Goal: Contribute content: Add original content to the website for others to see

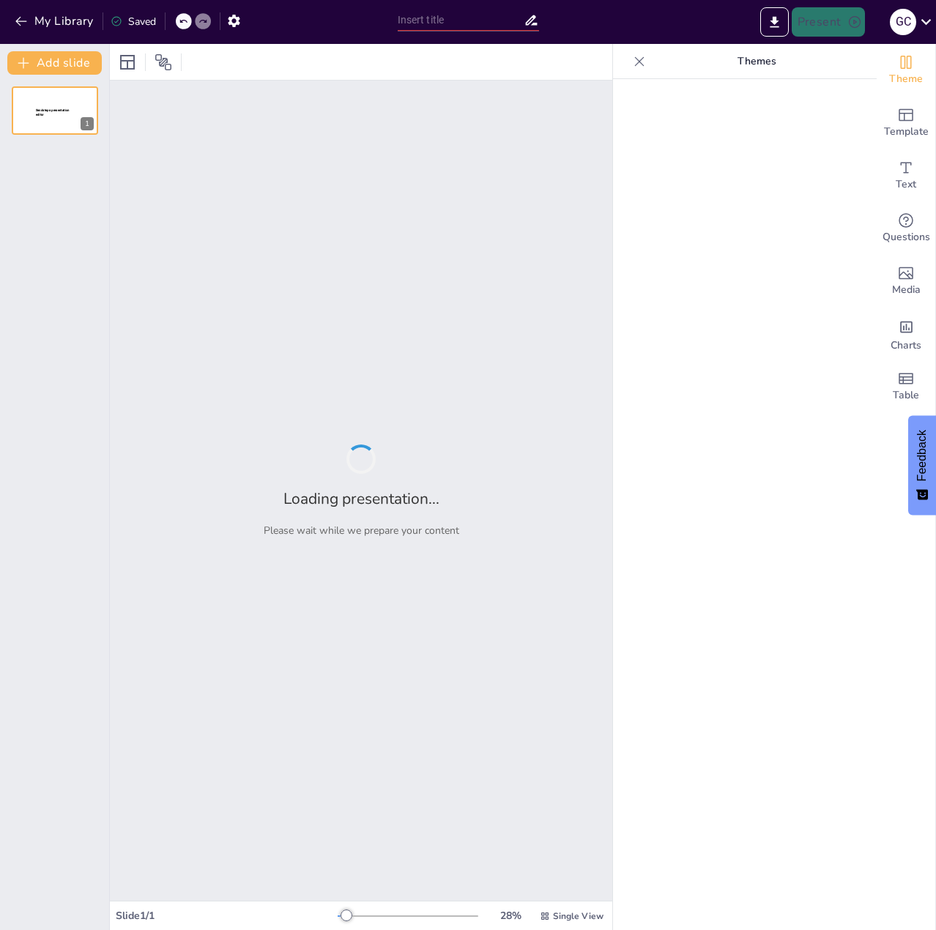
type input "La docencia y los procesos de enseñanza – aprendizaje del MEI"
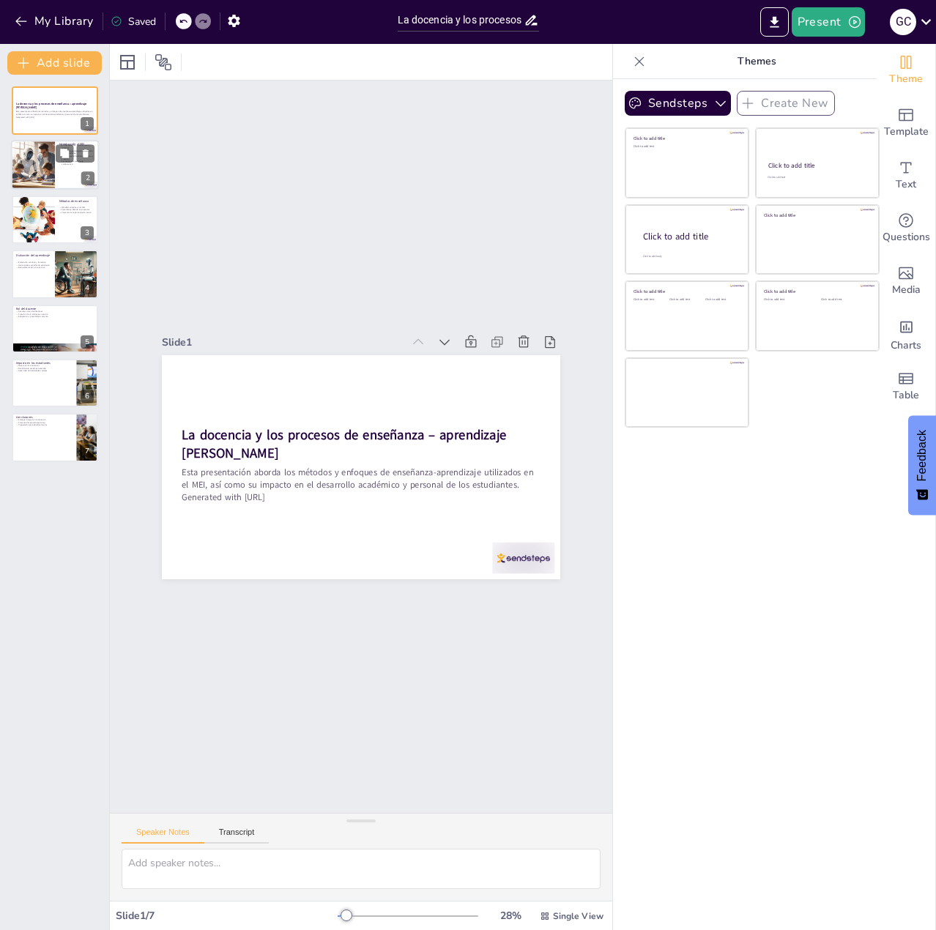
click at [42, 163] on div at bounding box center [33, 166] width 50 height 50
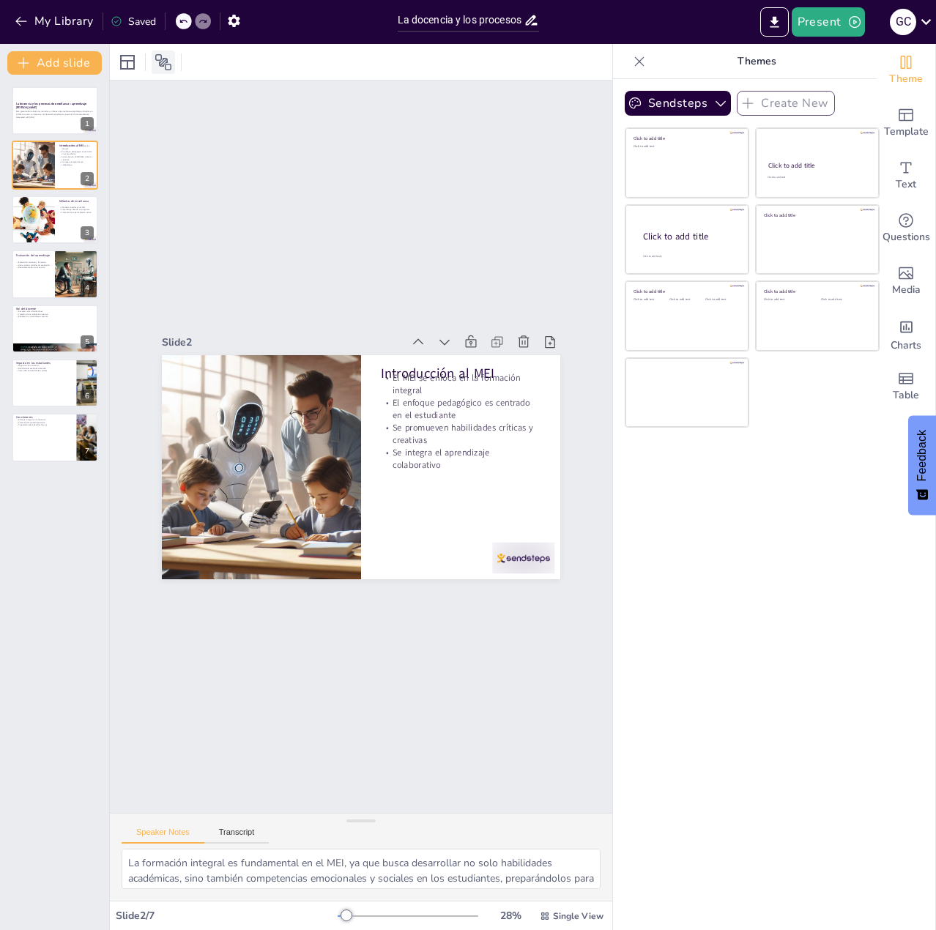
click at [166, 64] on icon at bounding box center [163, 62] width 16 height 16
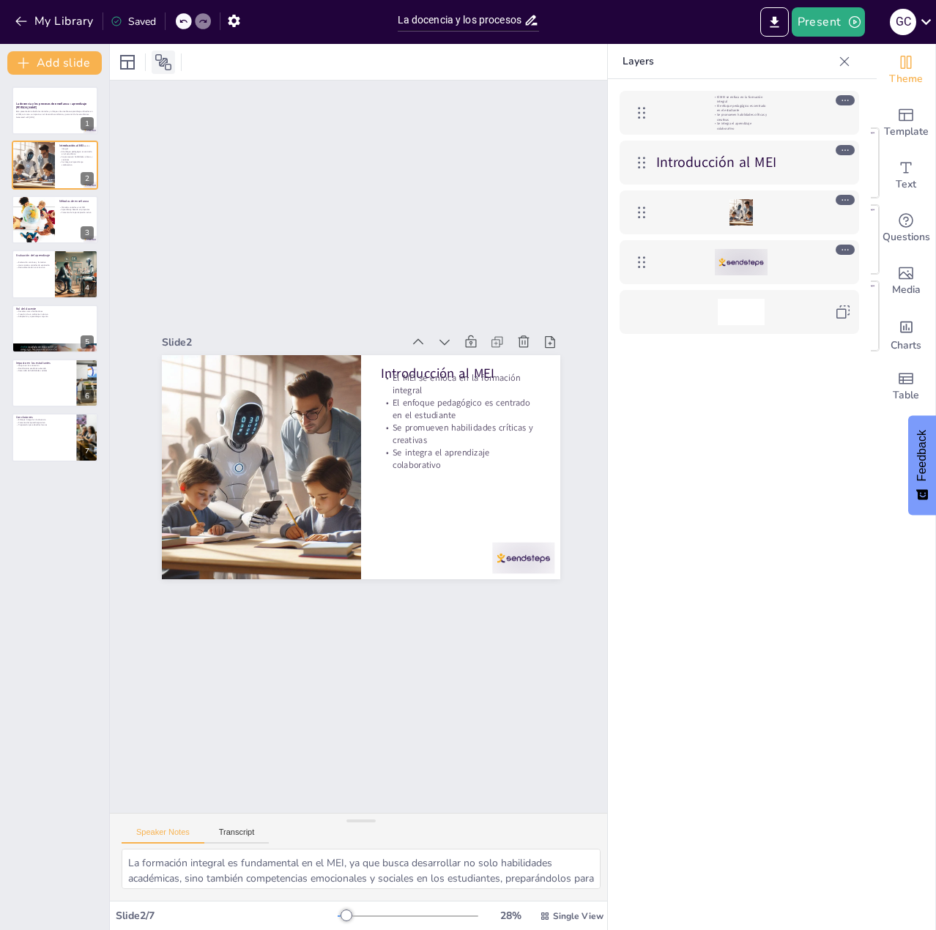
click at [166, 64] on icon at bounding box center [163, 62] width 16 height 16
click at [45, 268] on p "Retroalimentación constructiva" at bounding box center [32, 268] width 35 height 3
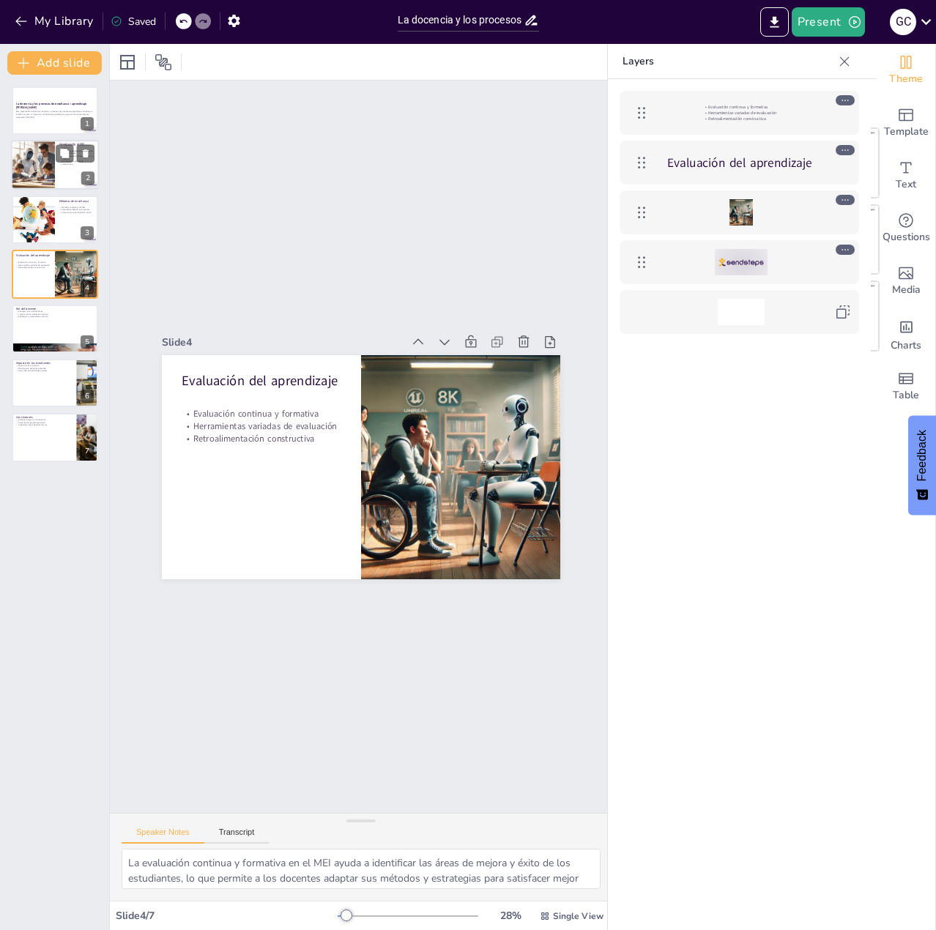
click at [43, 167] on div at bounding box center [33, 166] width 50 height 50
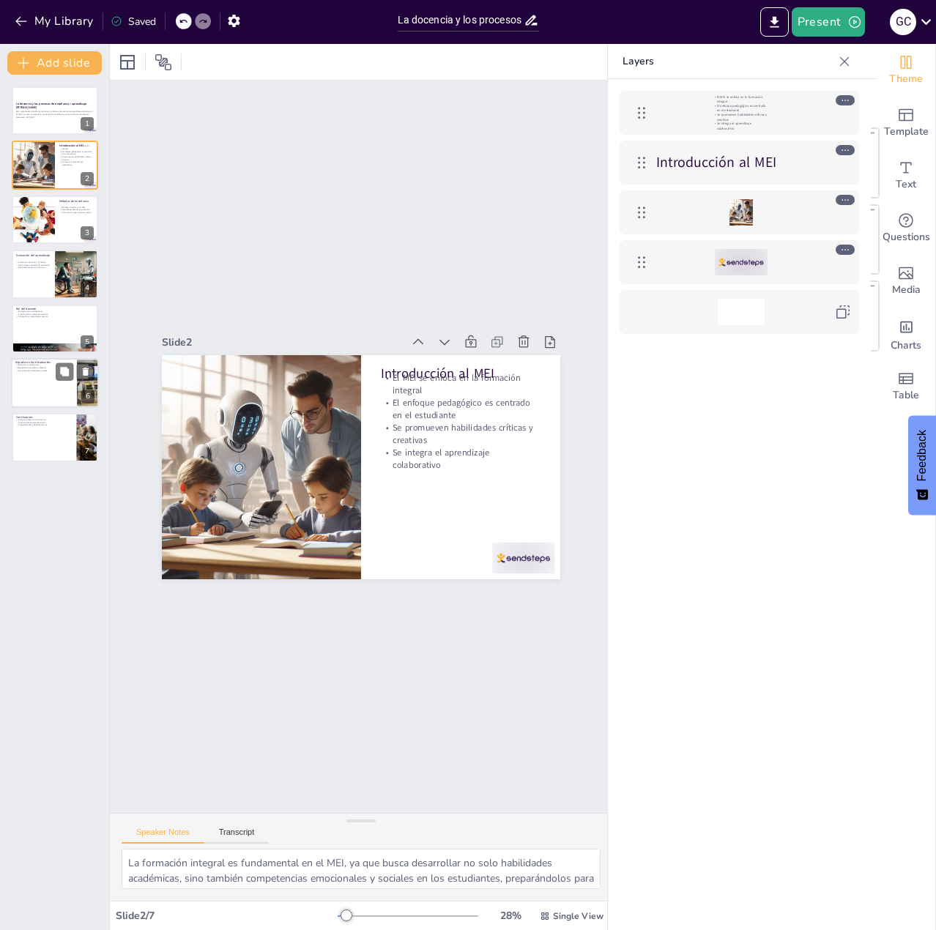
click at [74, 402] on div at bounding box center [55, 383] width 88 height 50
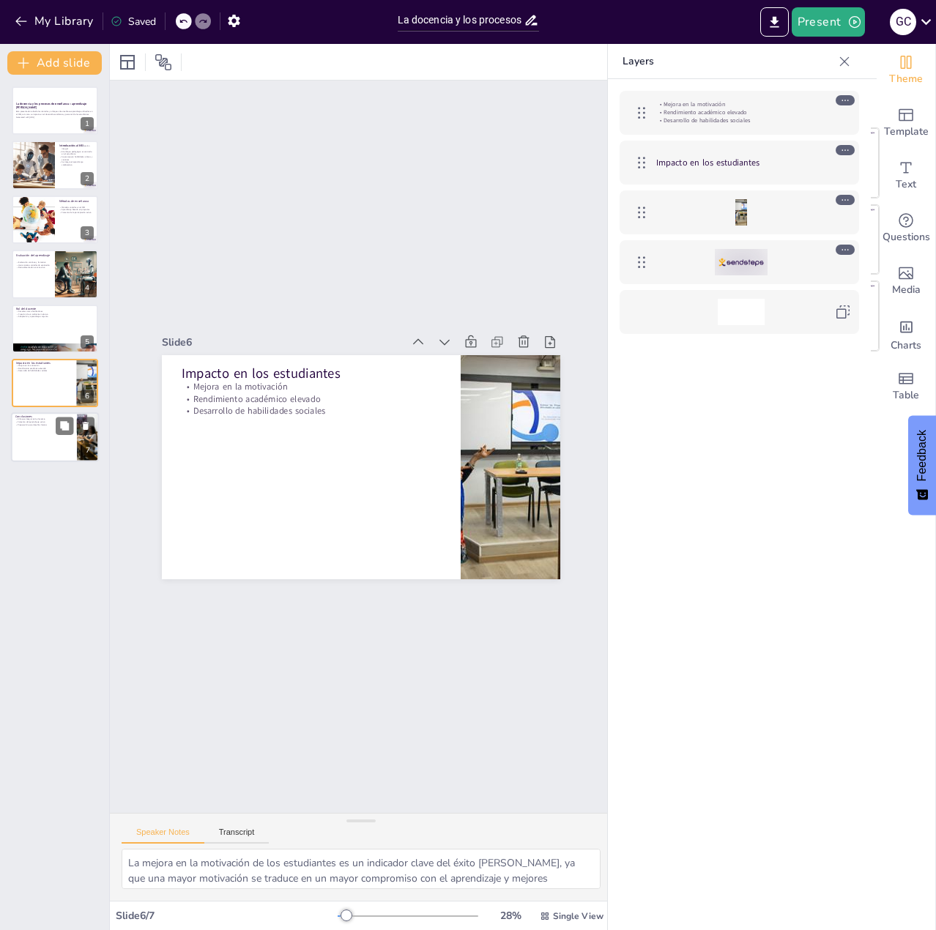
click at [28, 450] on div at bounding box center [55, 438] width 88 height 50
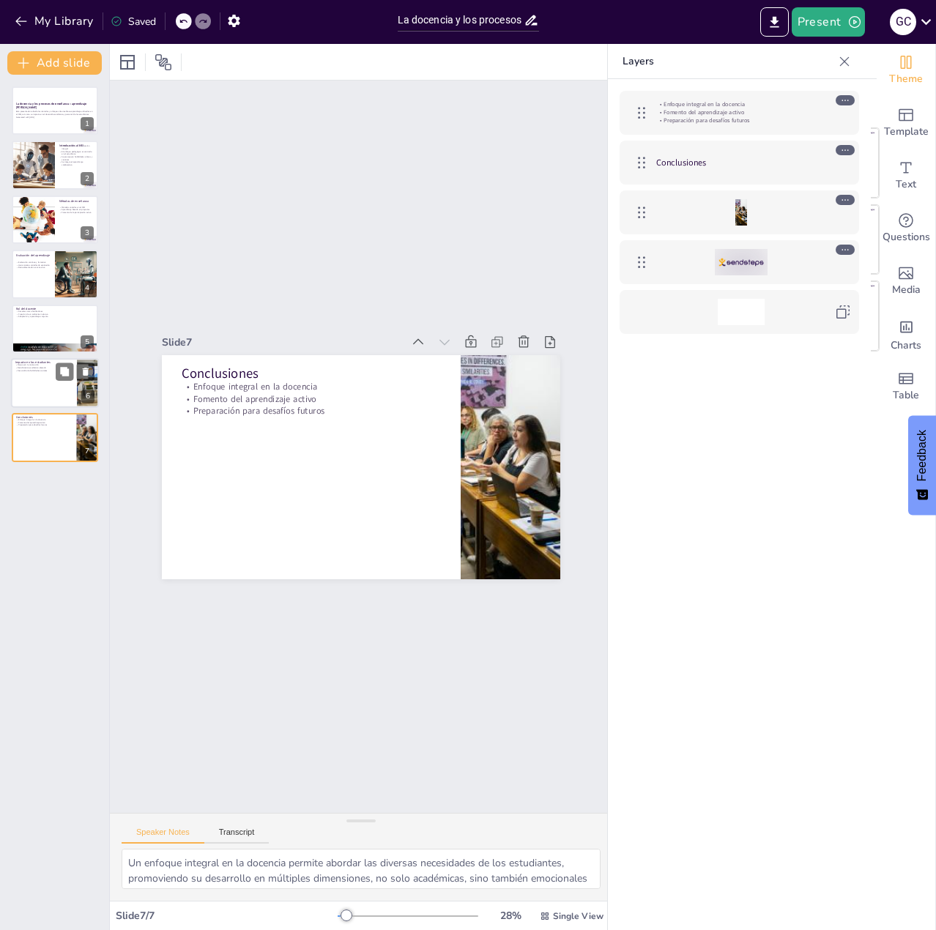
click at [42, 367] on p "Rendimiento académico elevado" at bounding box center [43, 368] width 57 height 3
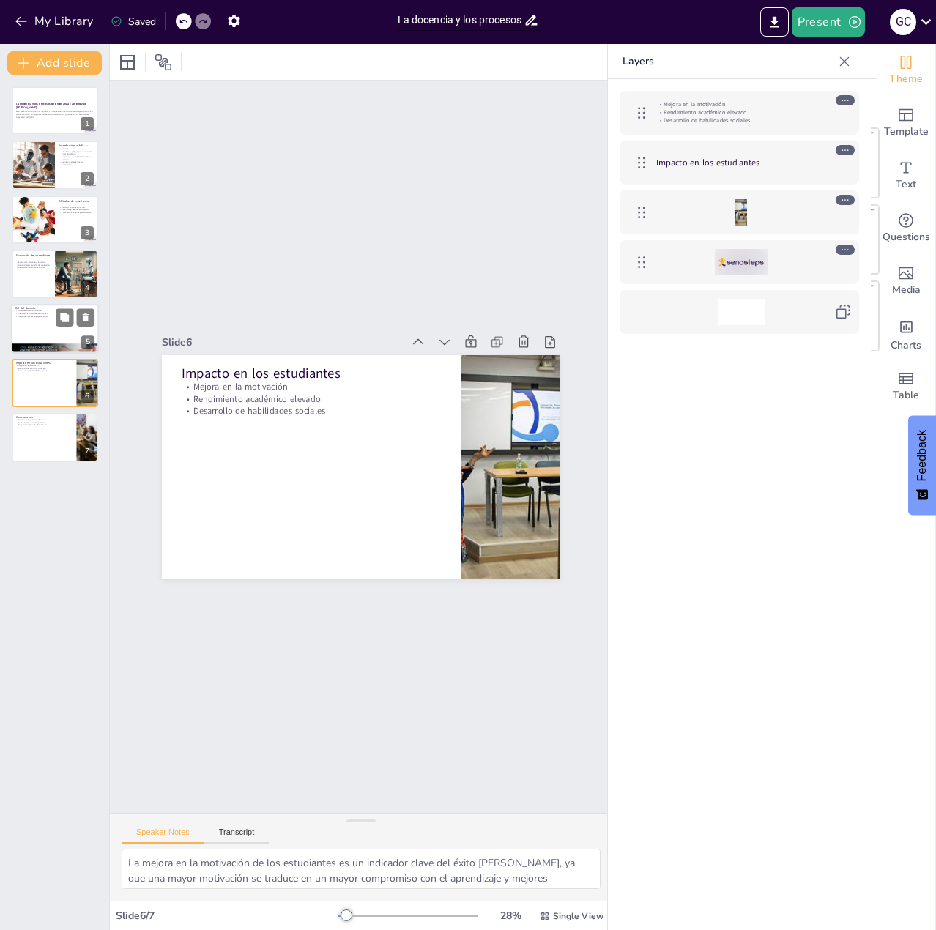
click at [46, 331] on div at bounding box center [55, 329] width 88 height 50
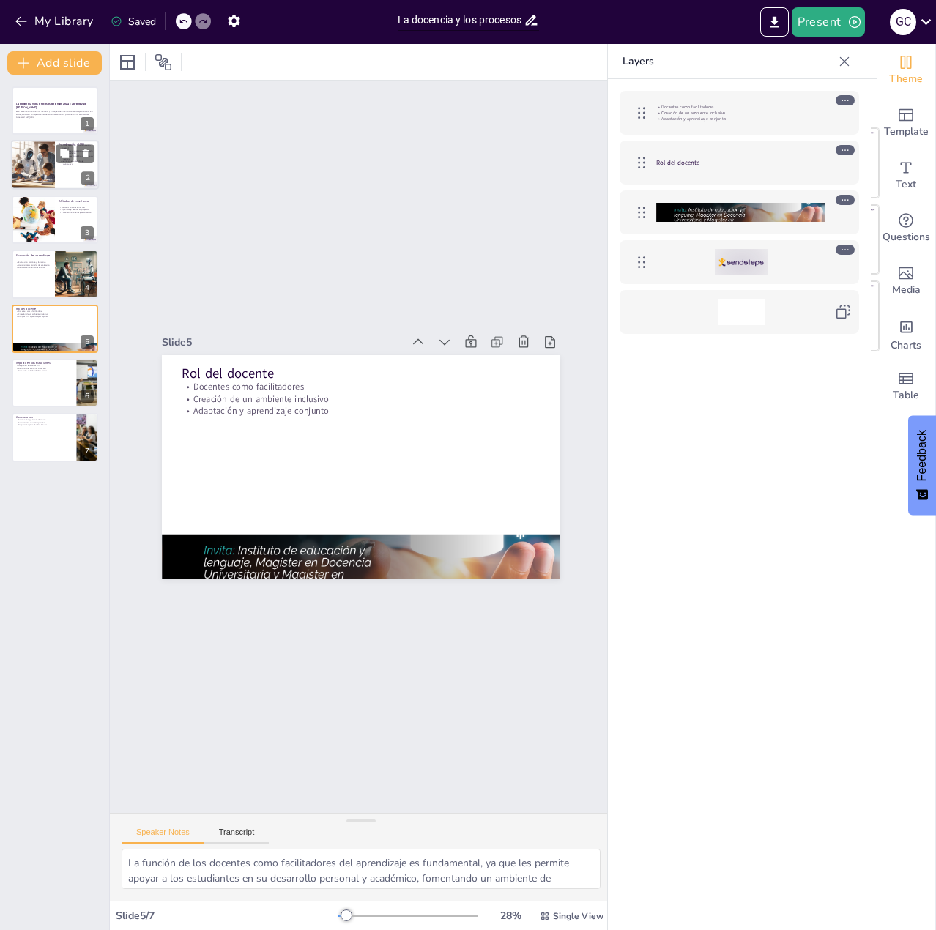
click at [53, 166] on div at bounding box center [33, 166] width 50 height 50
type textarea "La formación integral es fundamental en el MEI, ya que busca desarrollar no sol…"
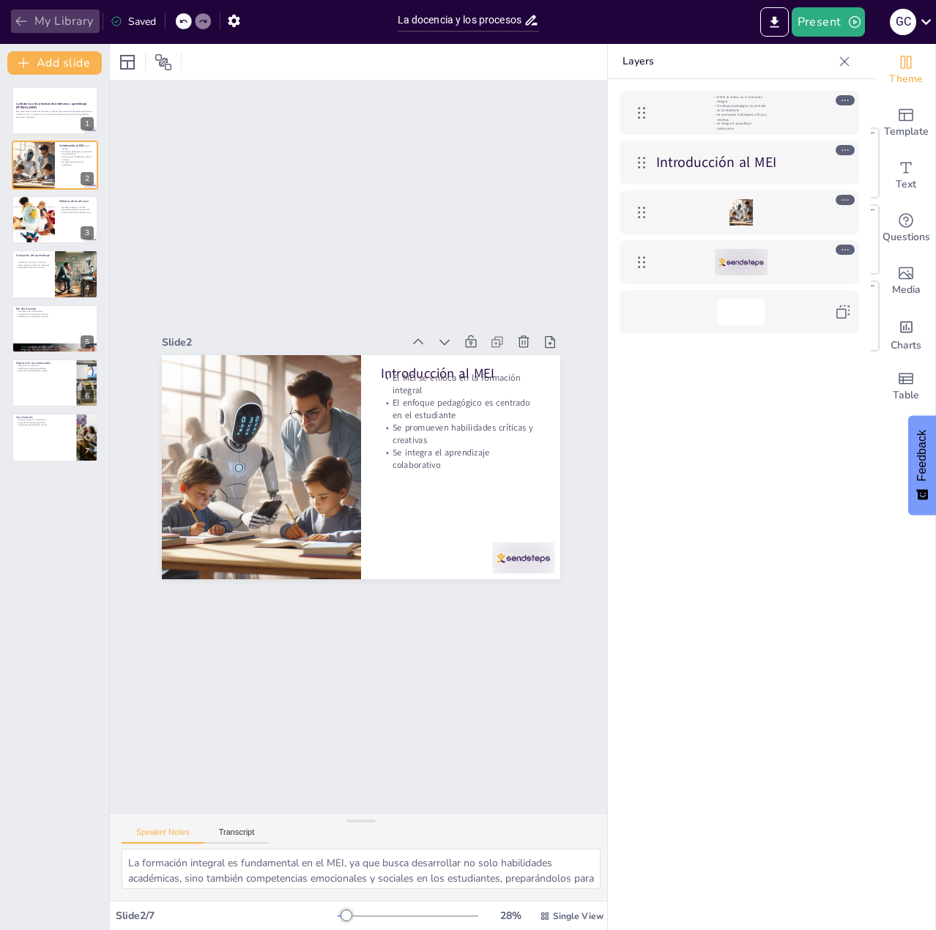
click at [28, 18] on icon "button" at bounding box center [21, 21] width 15 height 15
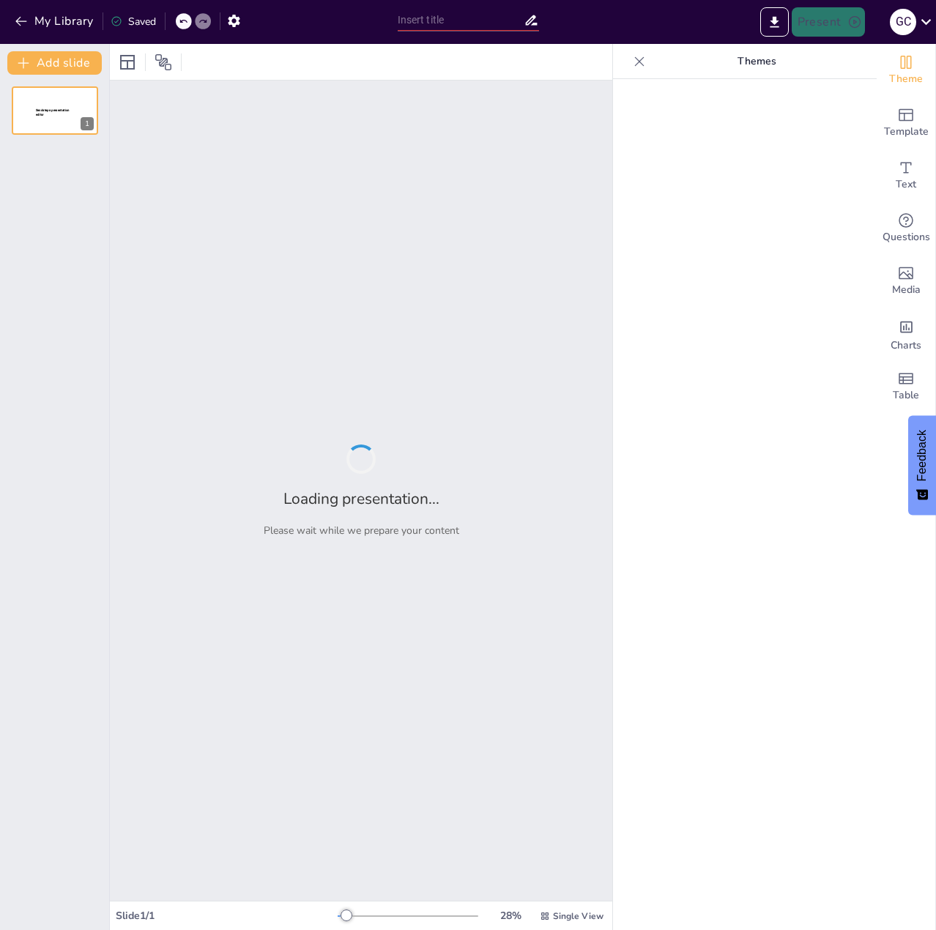
type input "La docencia y los procesos de enseñanza – aprendizaje del MEI"
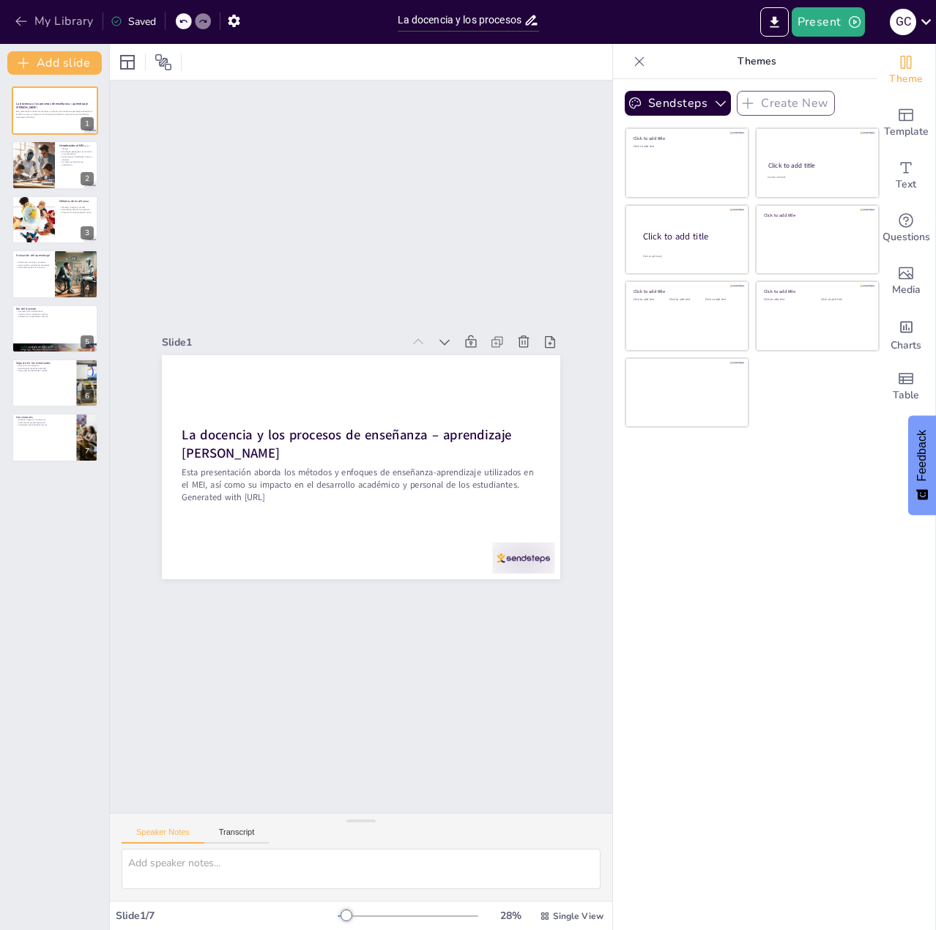
click at [19, 27] on icon "button" at bounding box center [21, 21] width 15 height 15
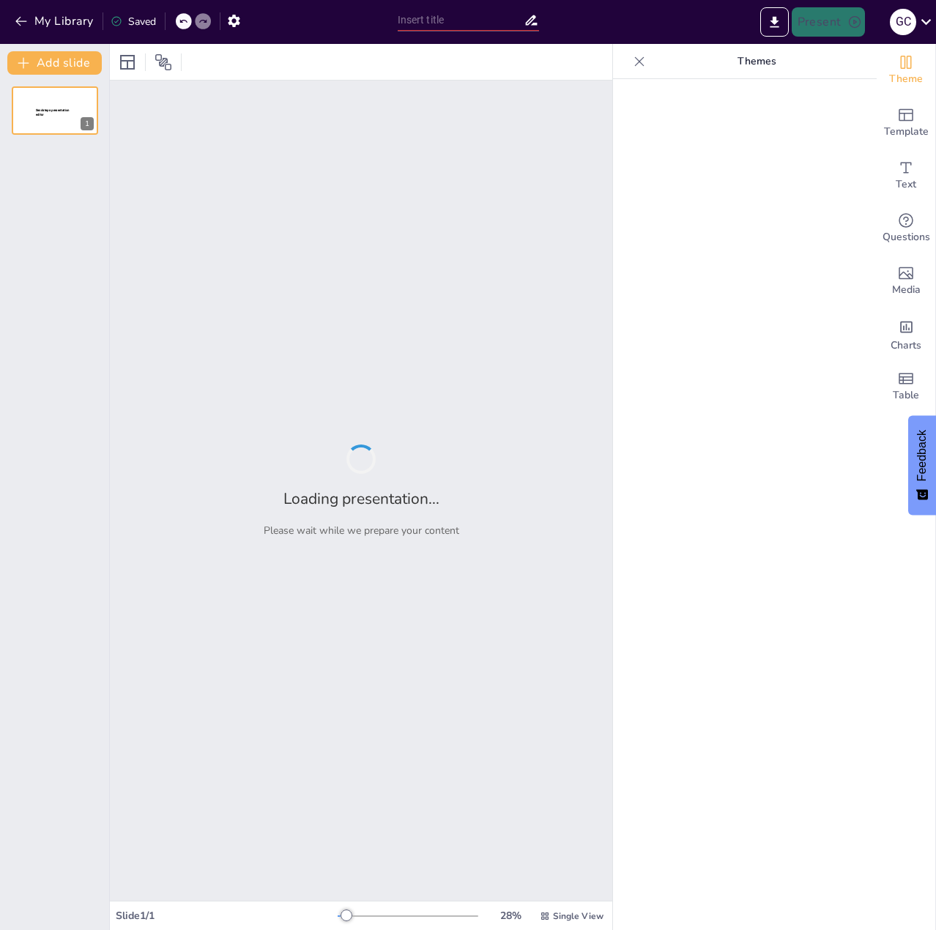
type input "La docencia y los procesos de enseñanza – aprendizaje [PERSON_NAME]"
type input "La docencia y los procesos de enseñanza – aprendizaje en el MEI"
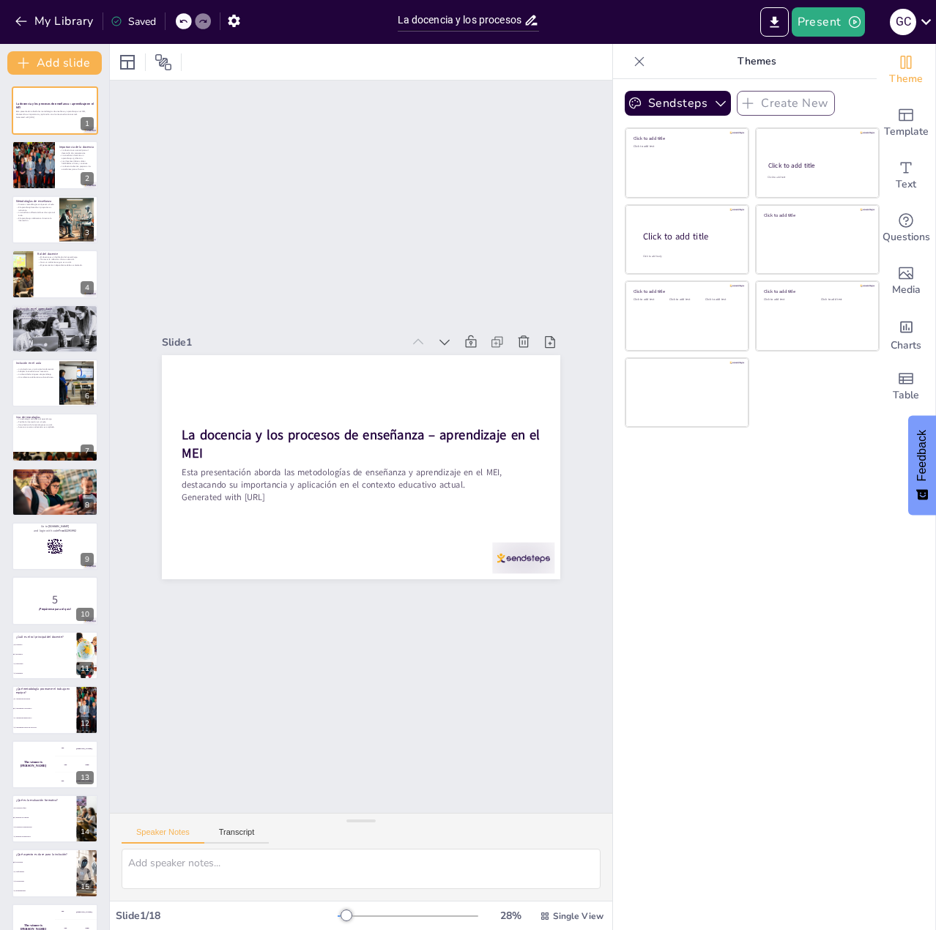
checkbox input "true"
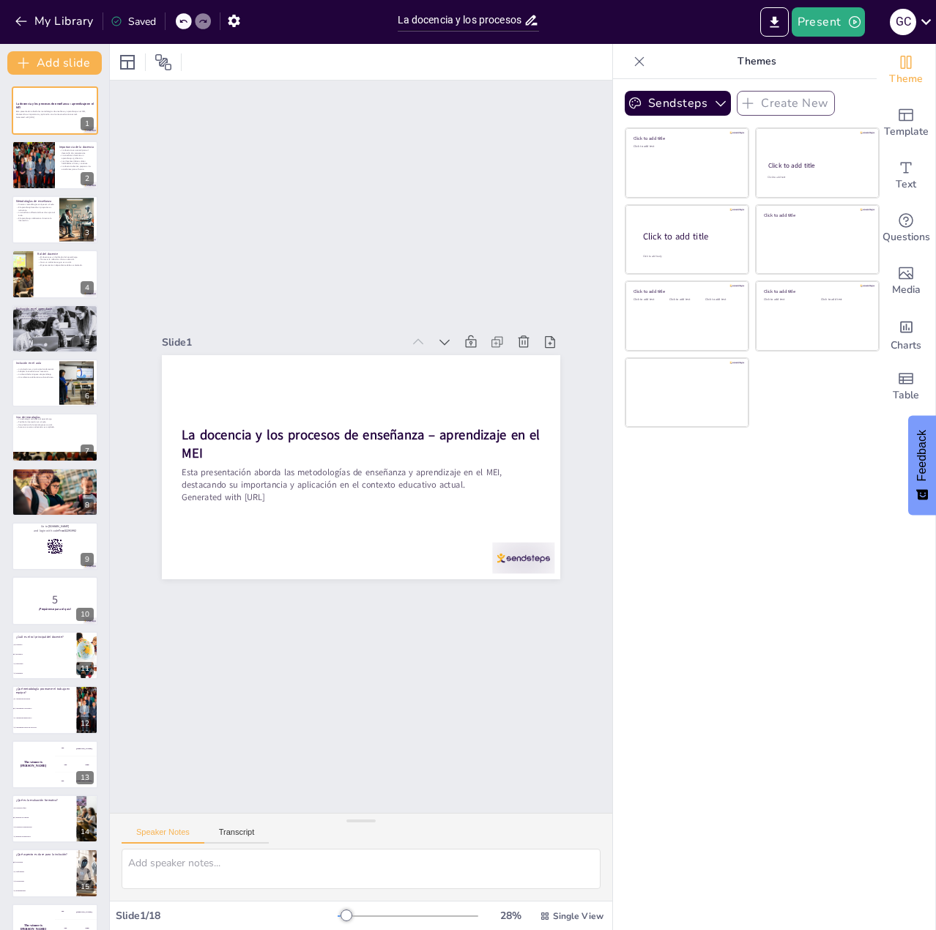
checkbox input "true"
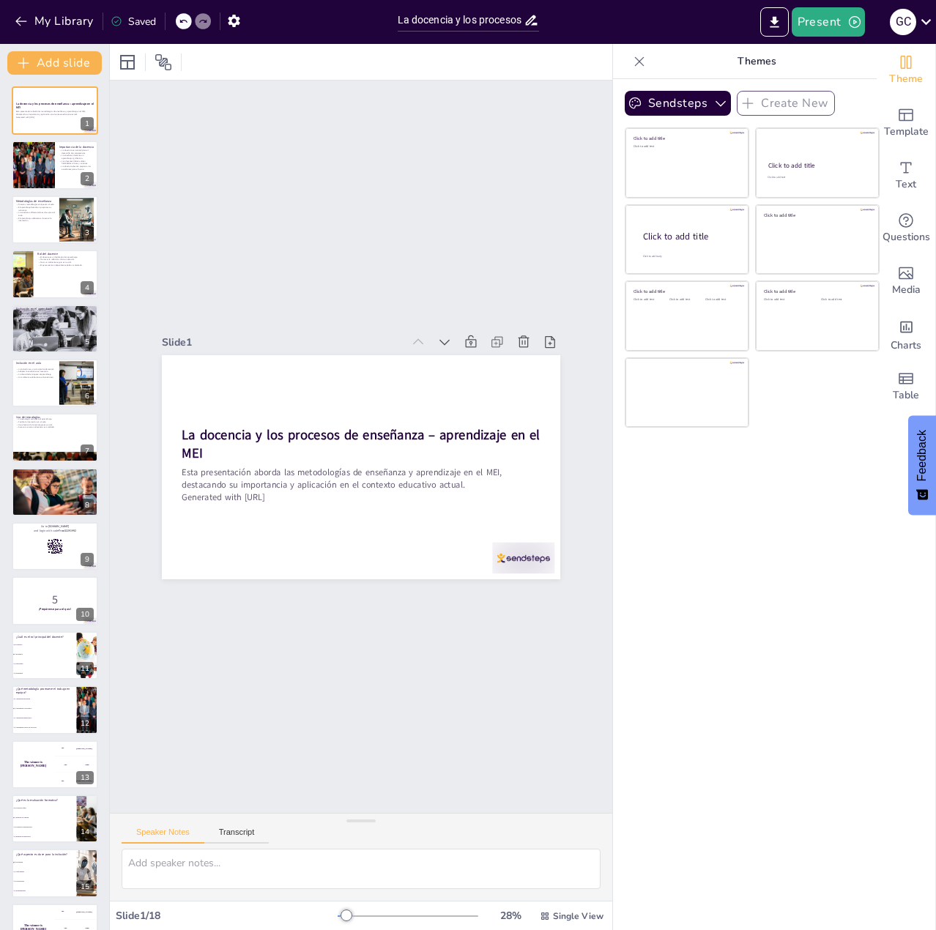
checkbox input "true"
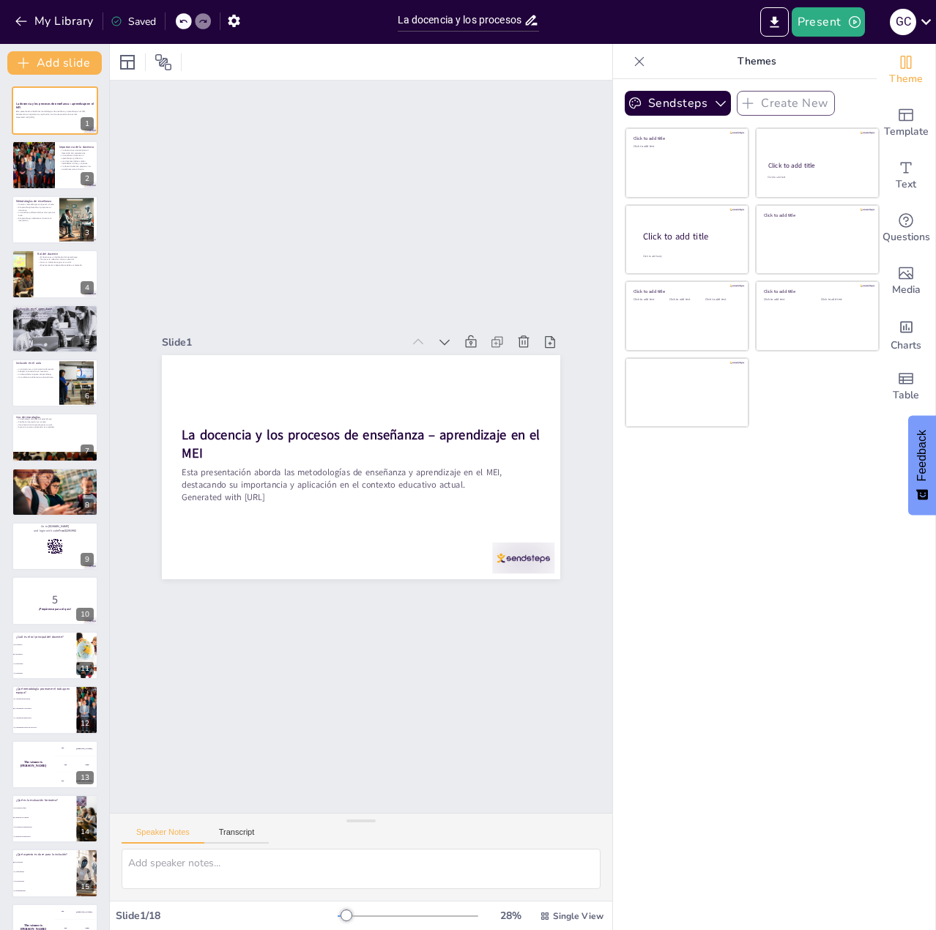
checkbox input "true"
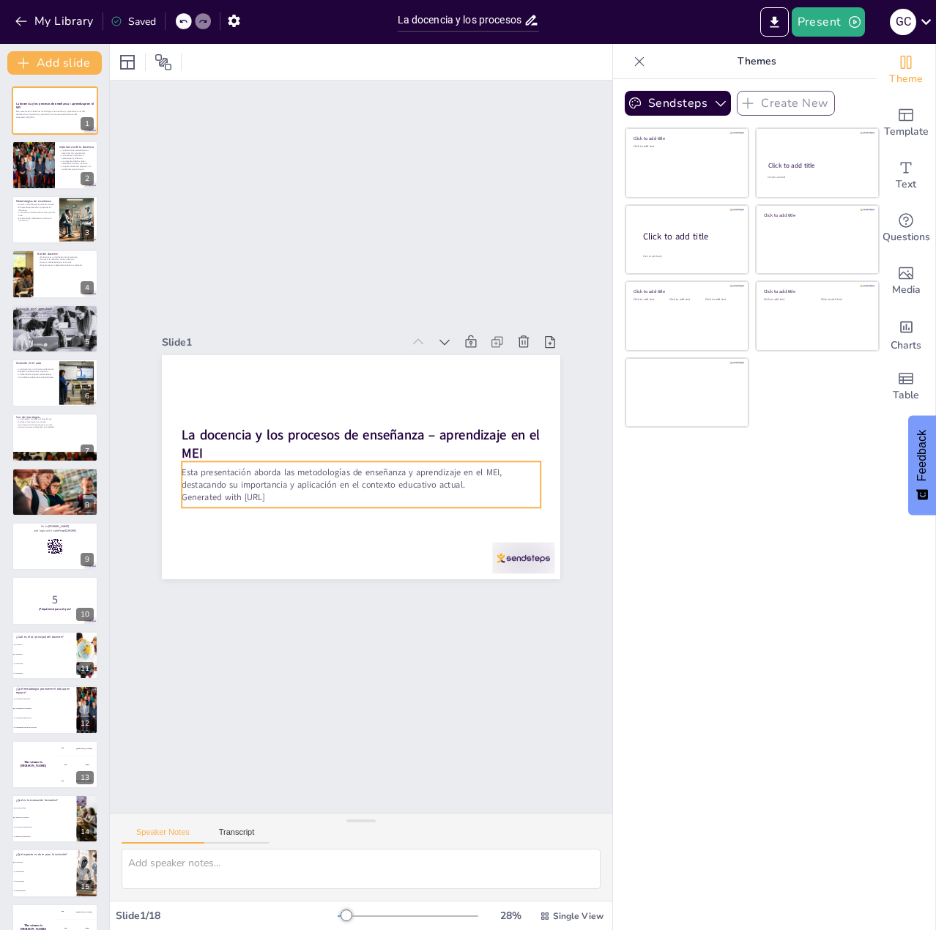
checkbox input "true"
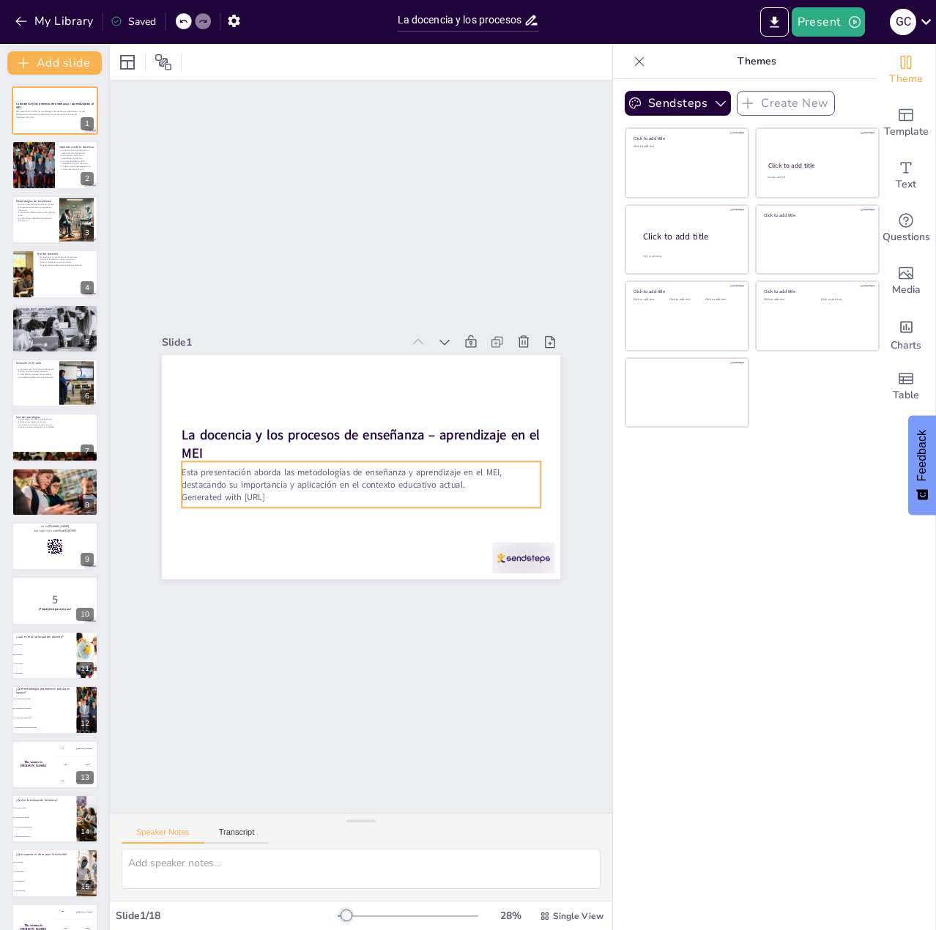
checkbox input "true"
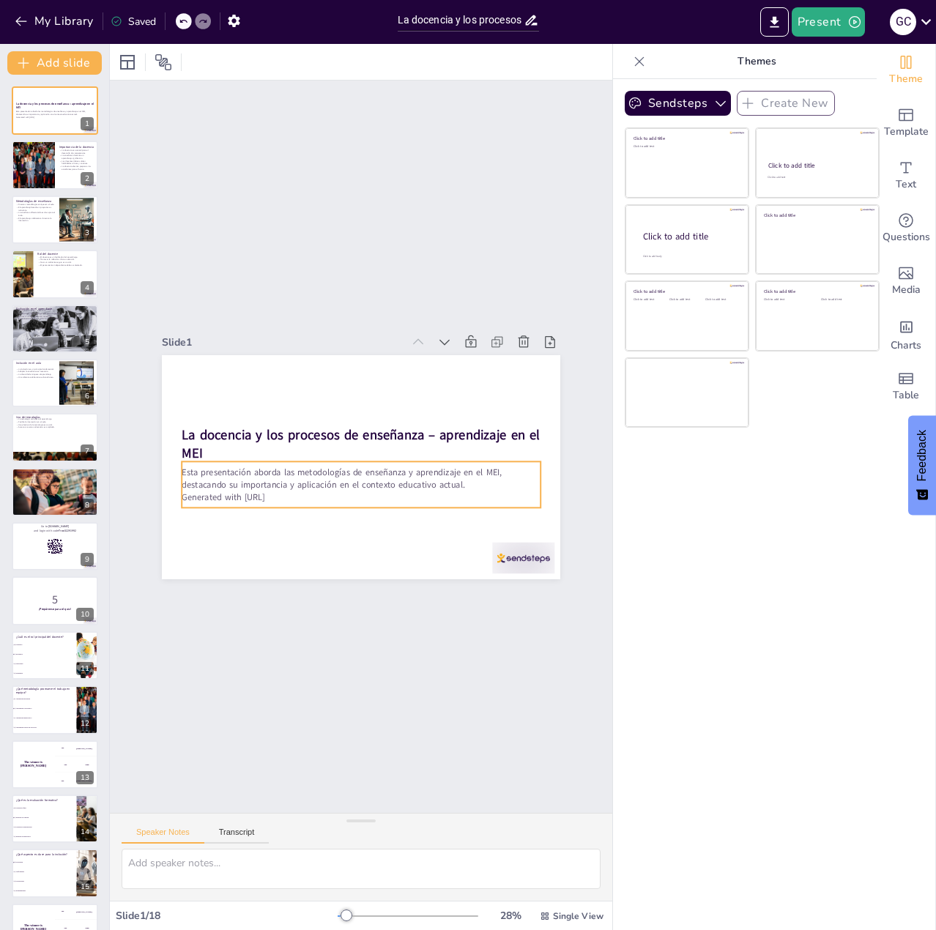
checkbox input "true"
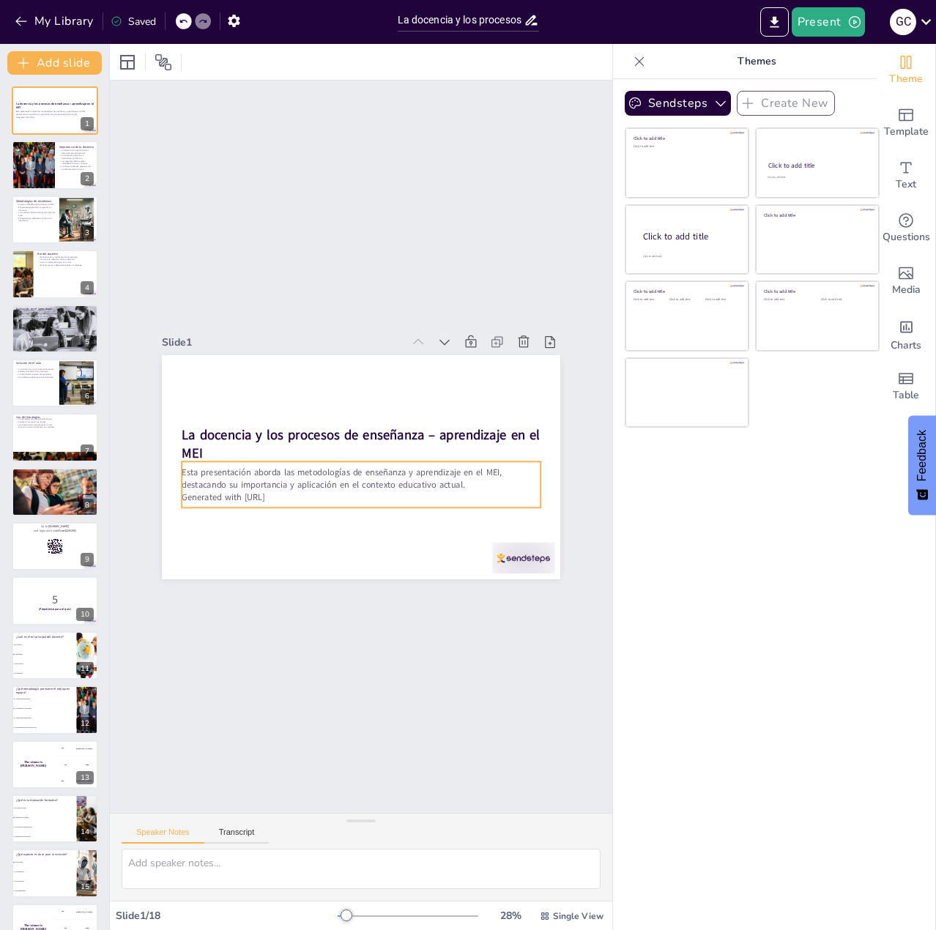
checkbox input "true"
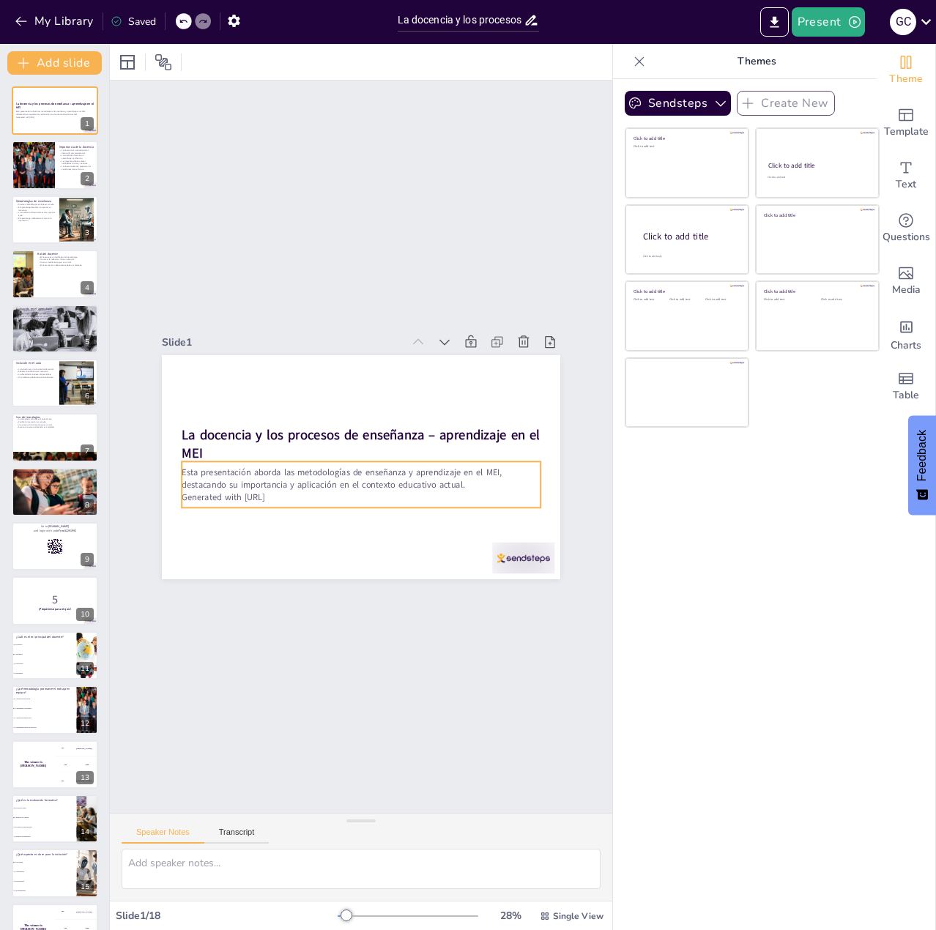
checkbox input "true"
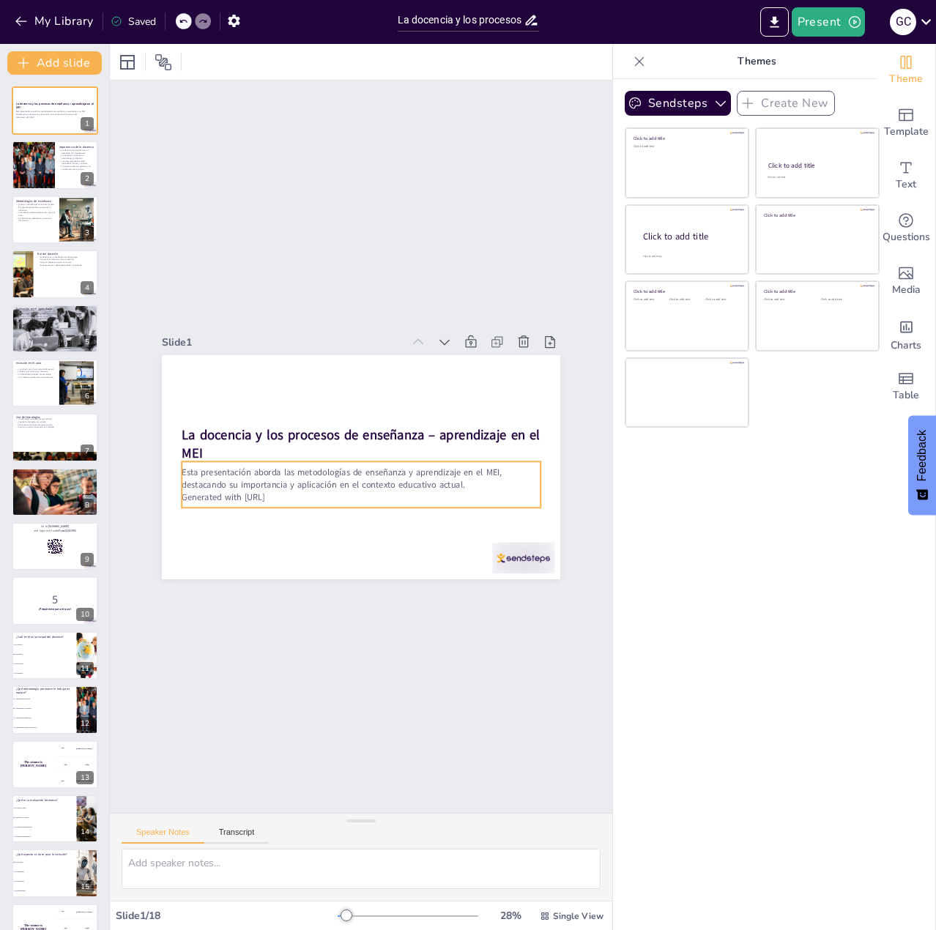
checkbox input "true"
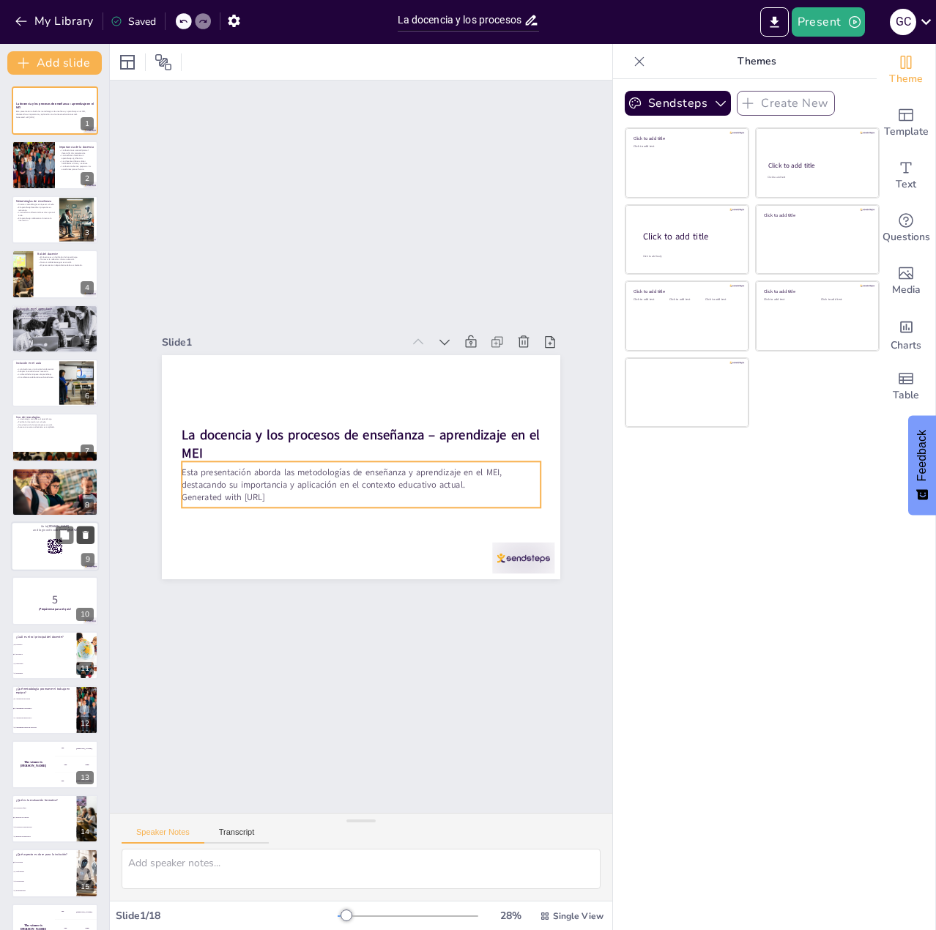
checkbox input "true"
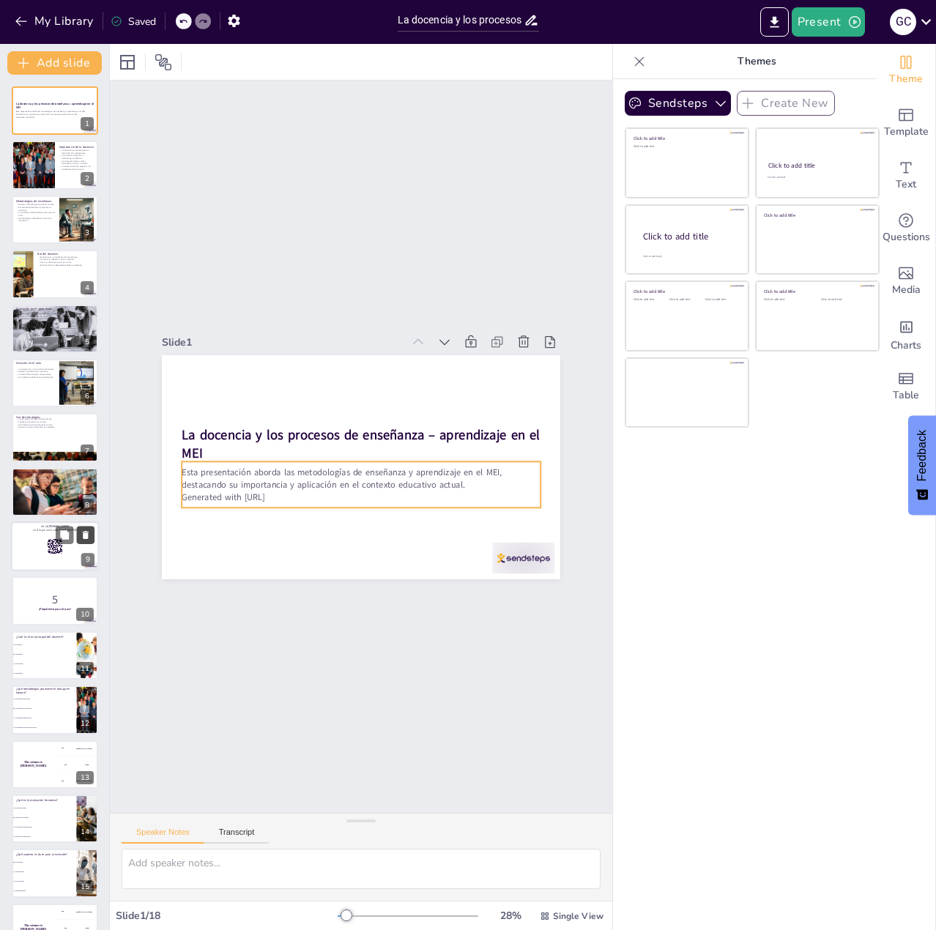
checkbox input "true"
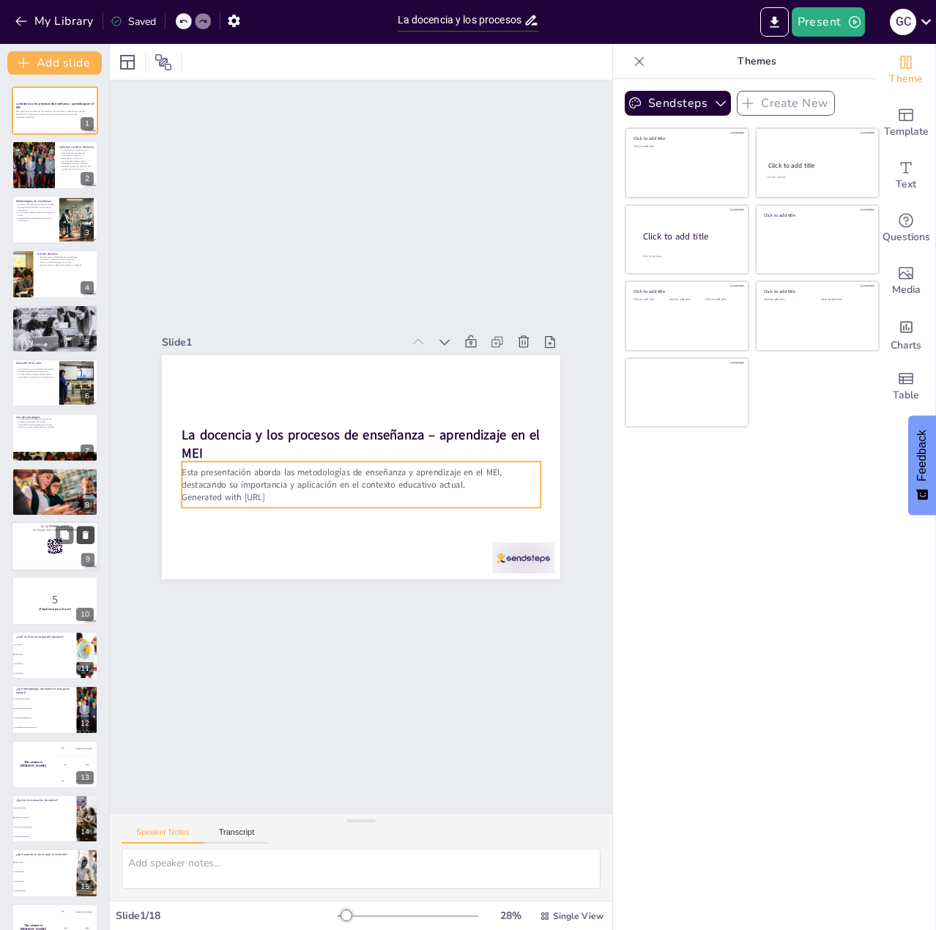
checkbox input "true"
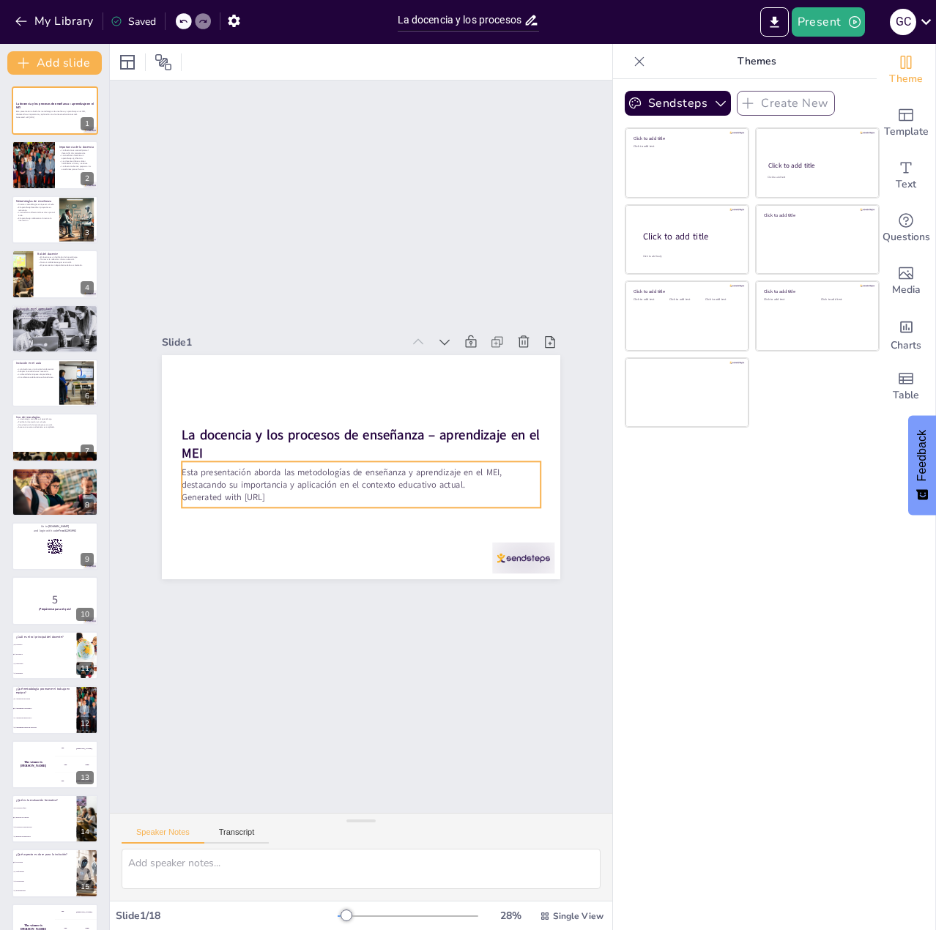
checkbox input "true"
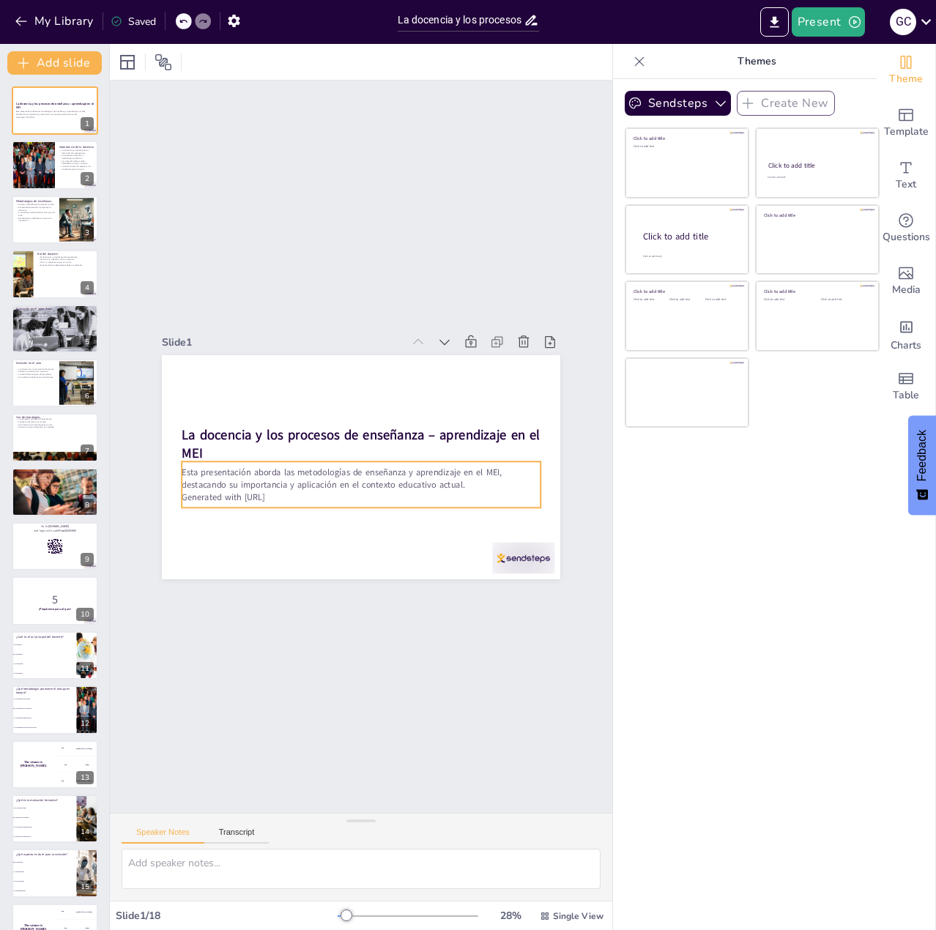
checkbox input "true"
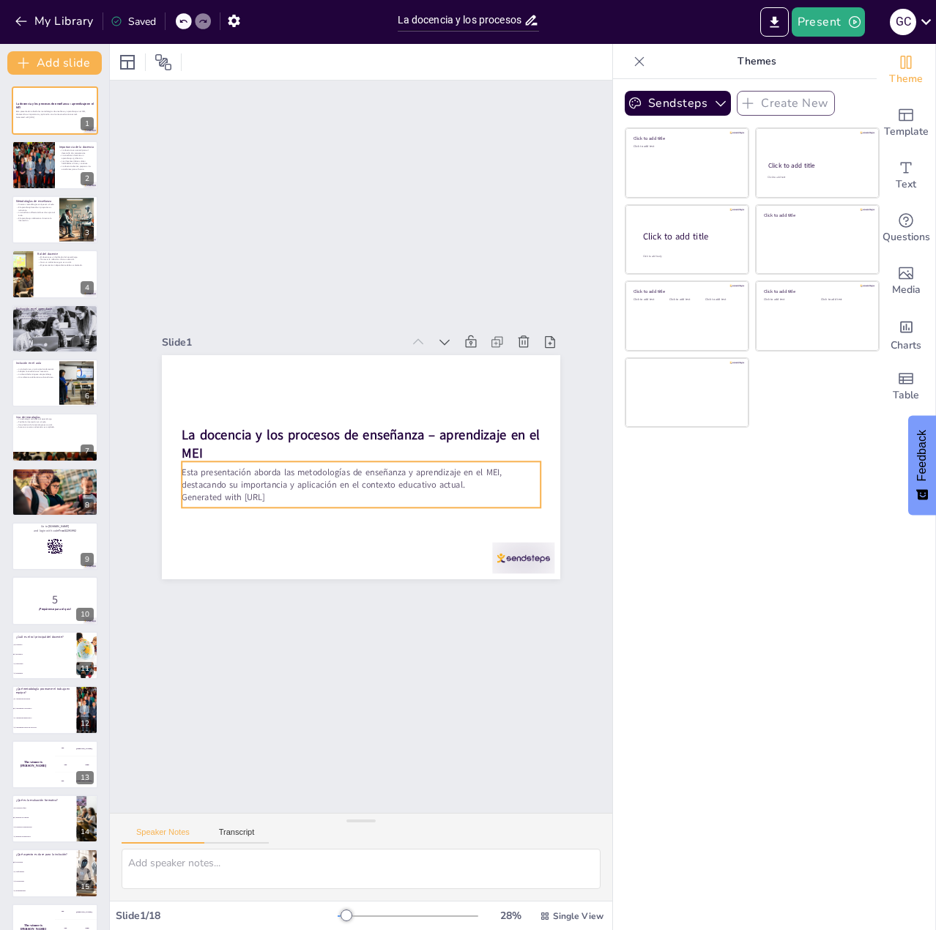
checkbox input "true"
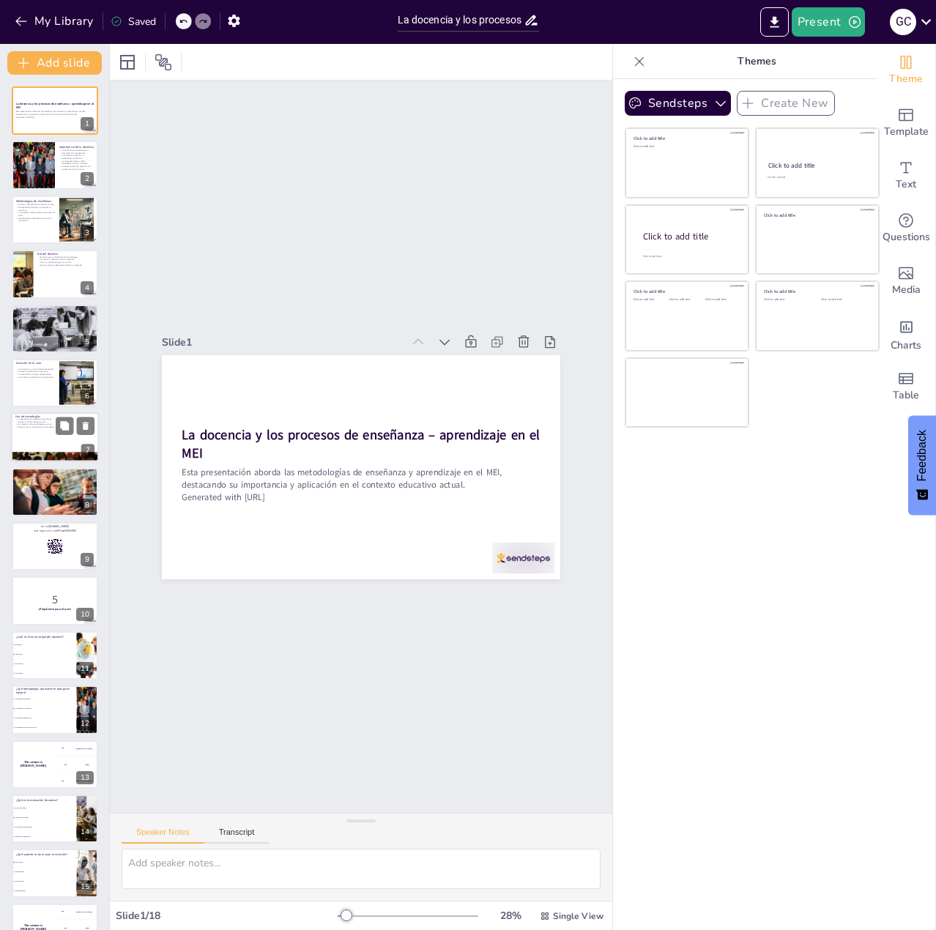
checkbox input "true"
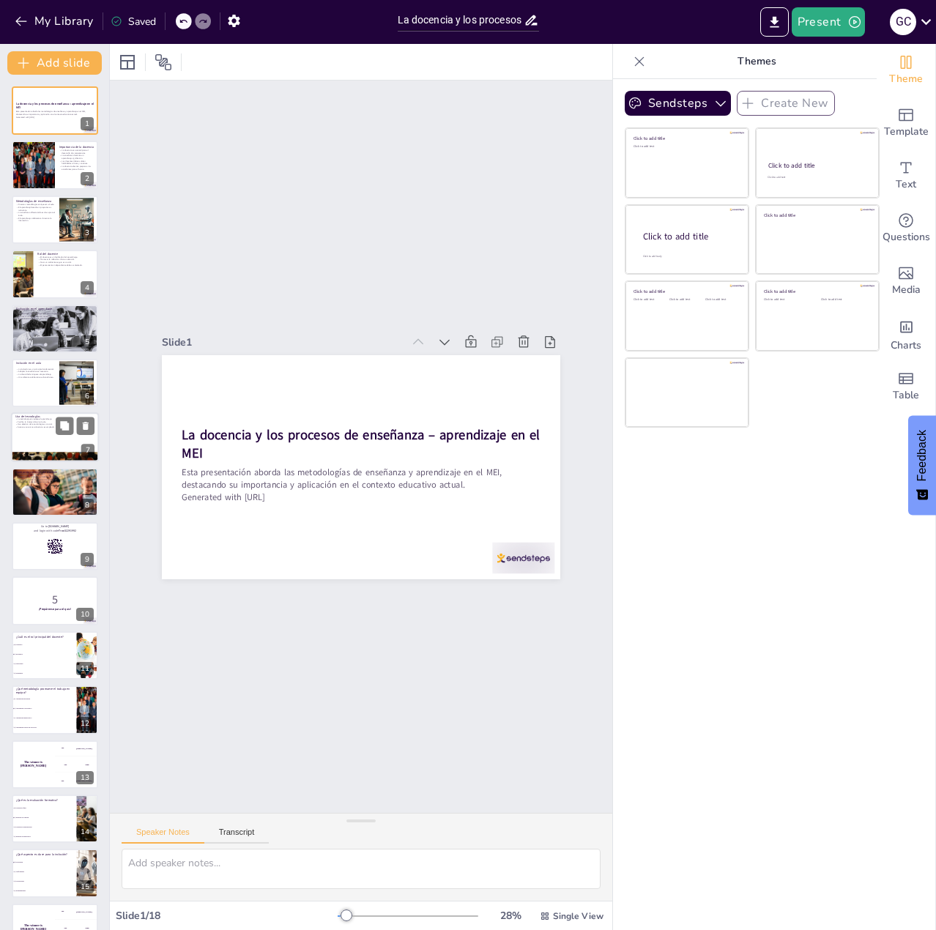
checkbox input "true"
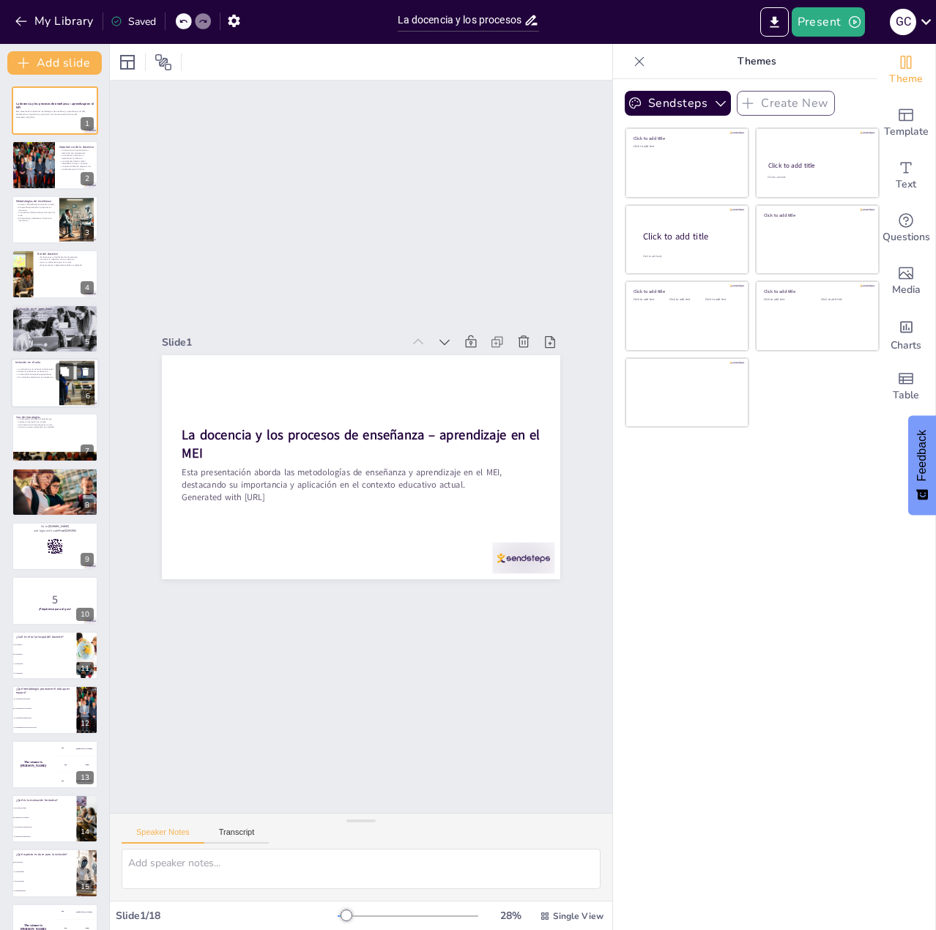
checkbox input "true"
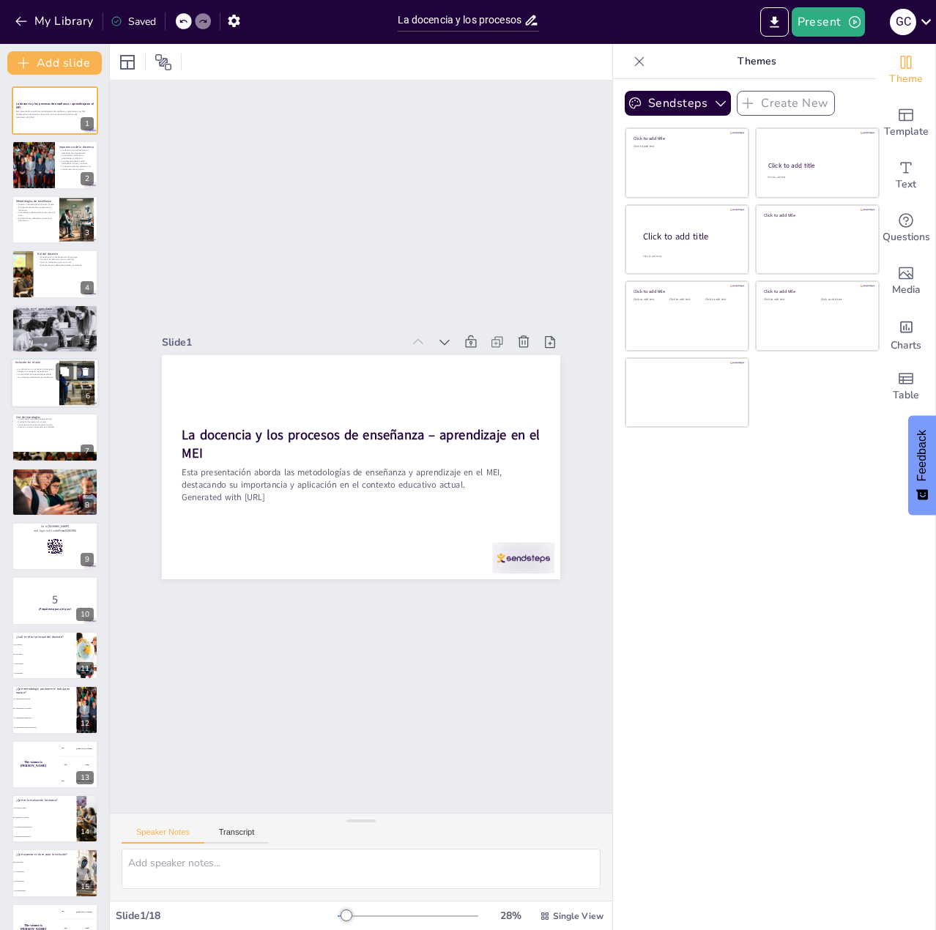
checkbox input "true"
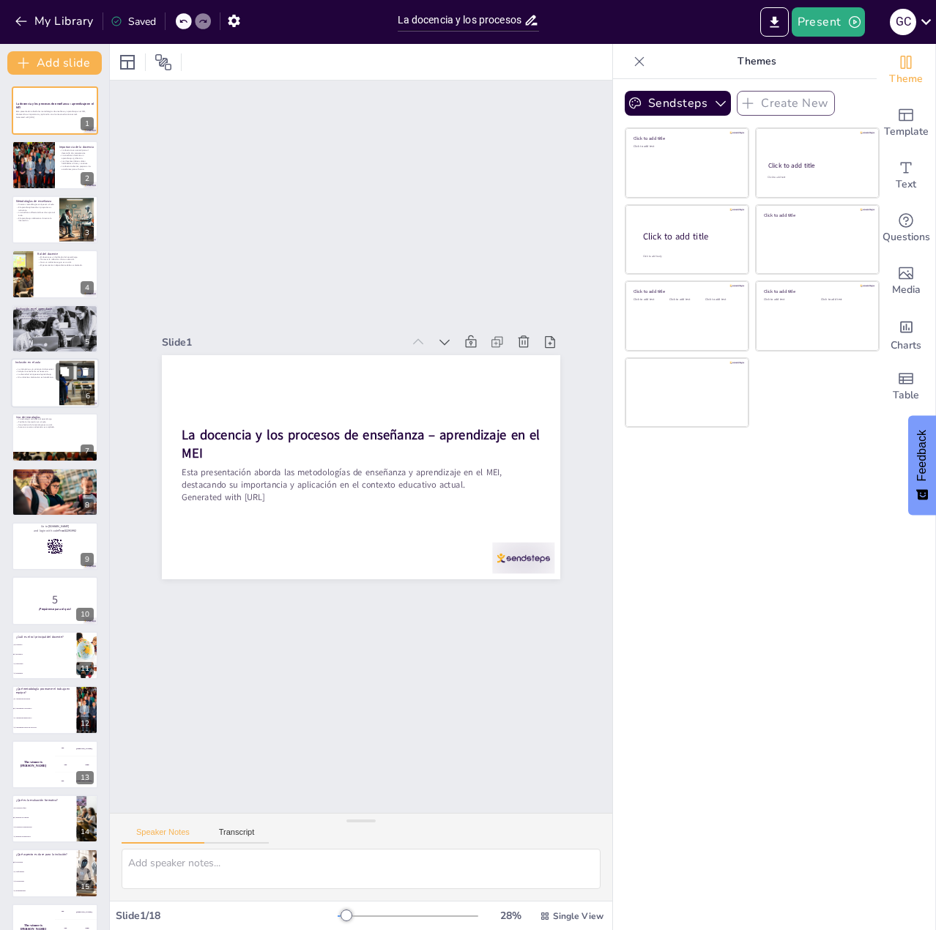
checkbox input "true"
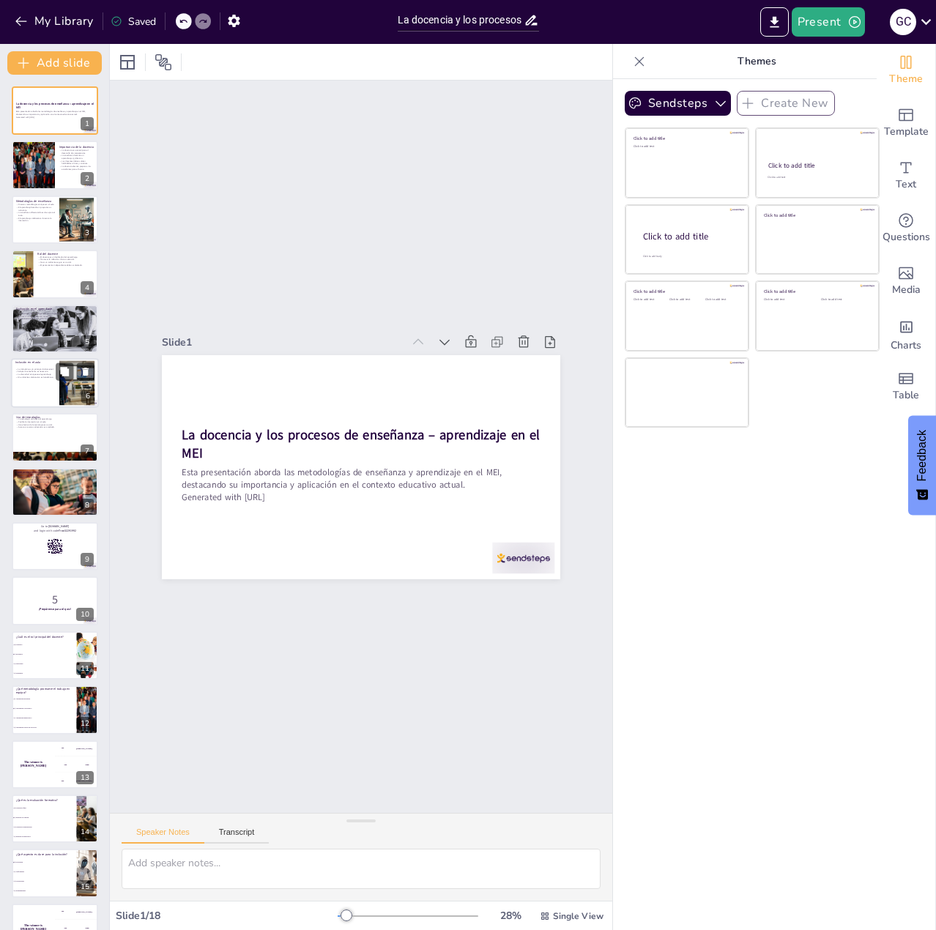
checkbox input "true"
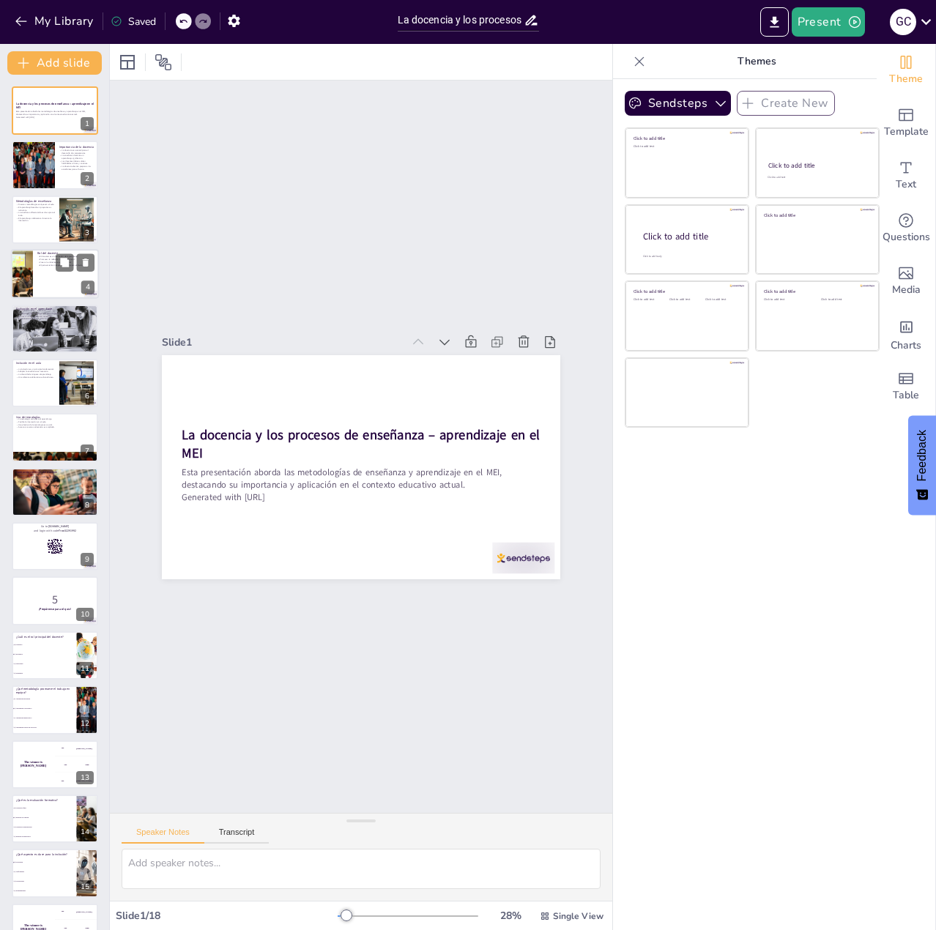
checkbox input "true"
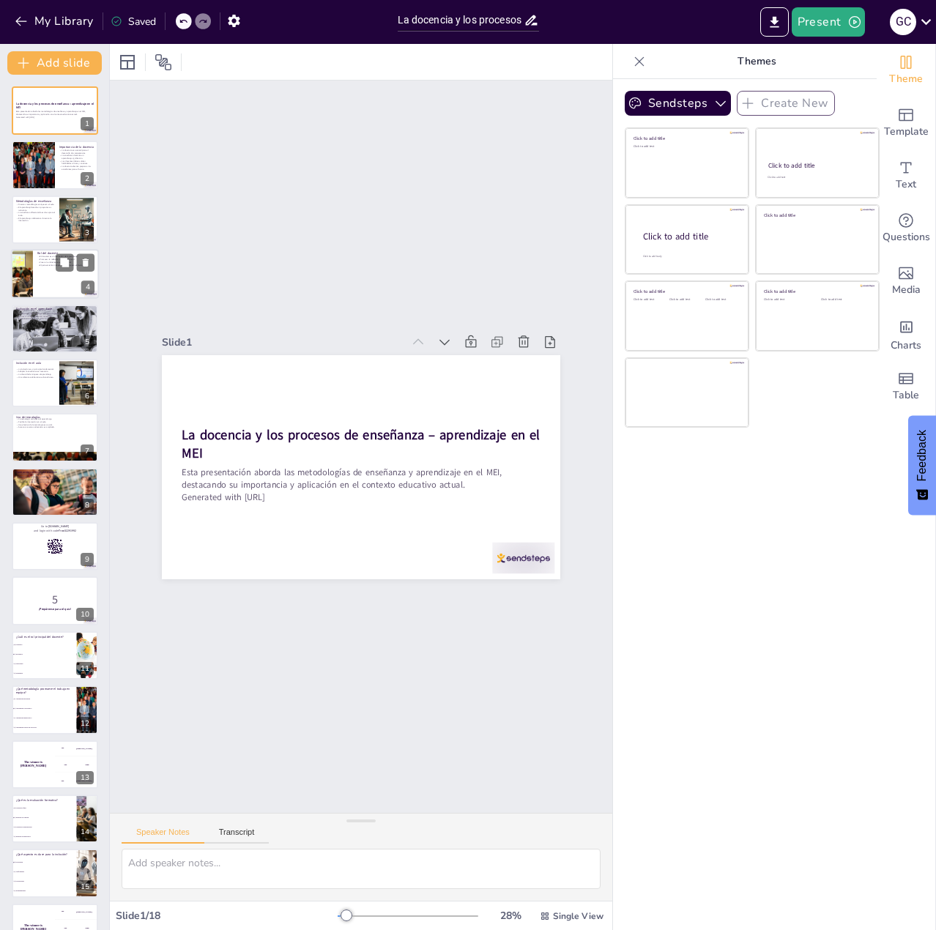
checkbox input "true"
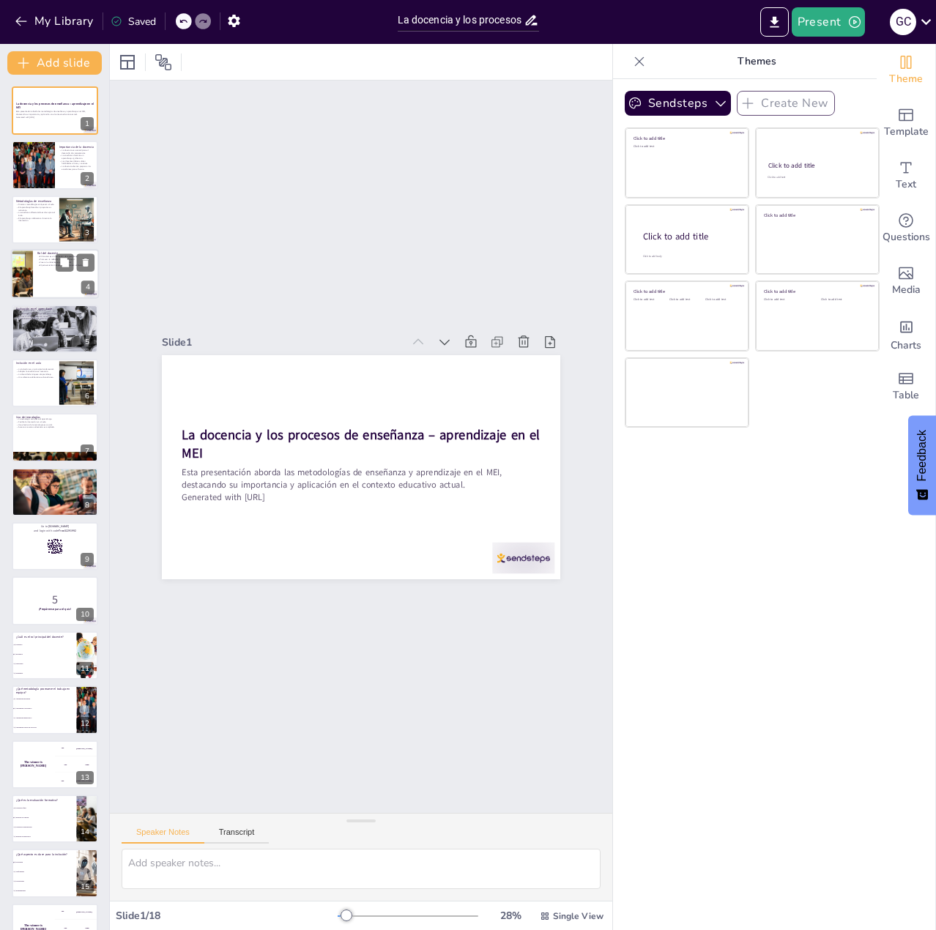
checkbox input "true"
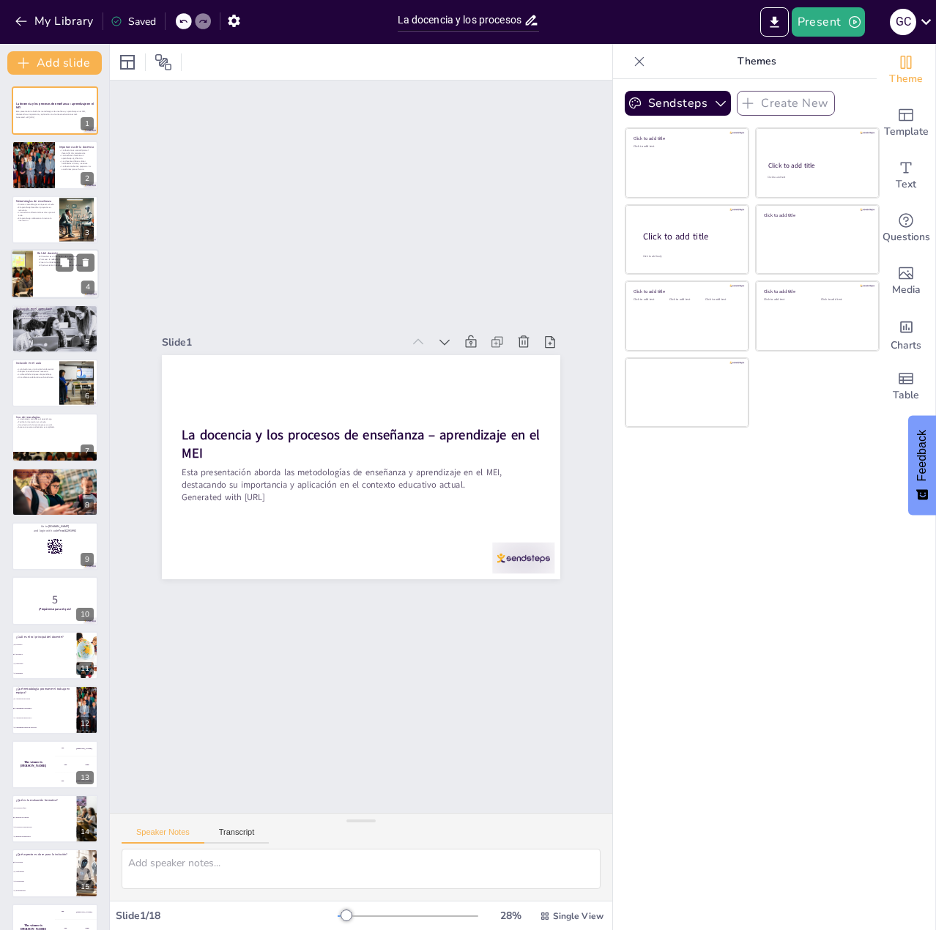
checkbox input "true"
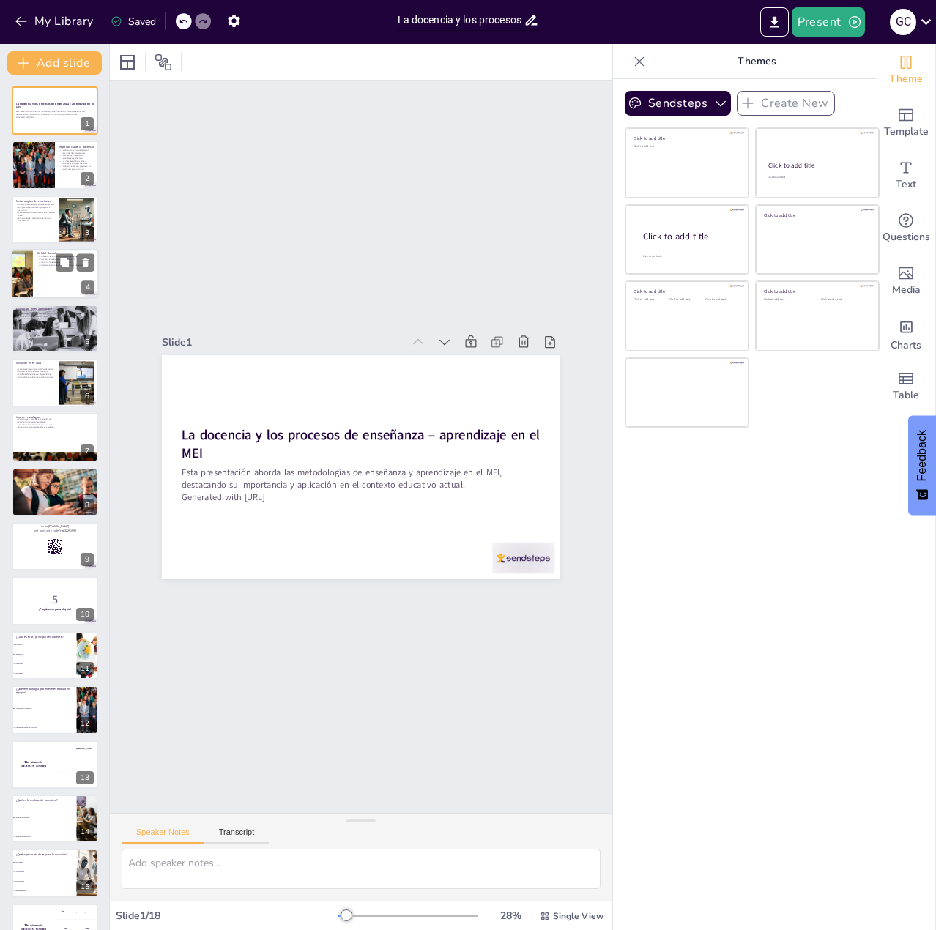
checkbox input "true"
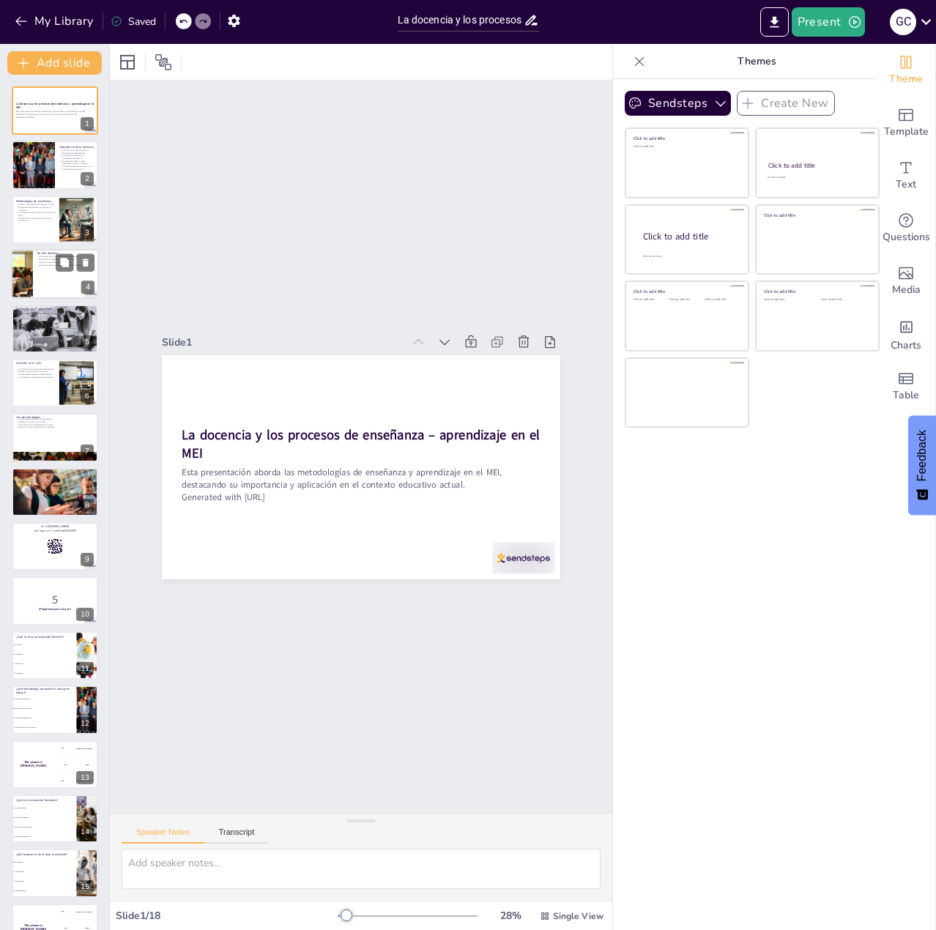
checkbox input "true"
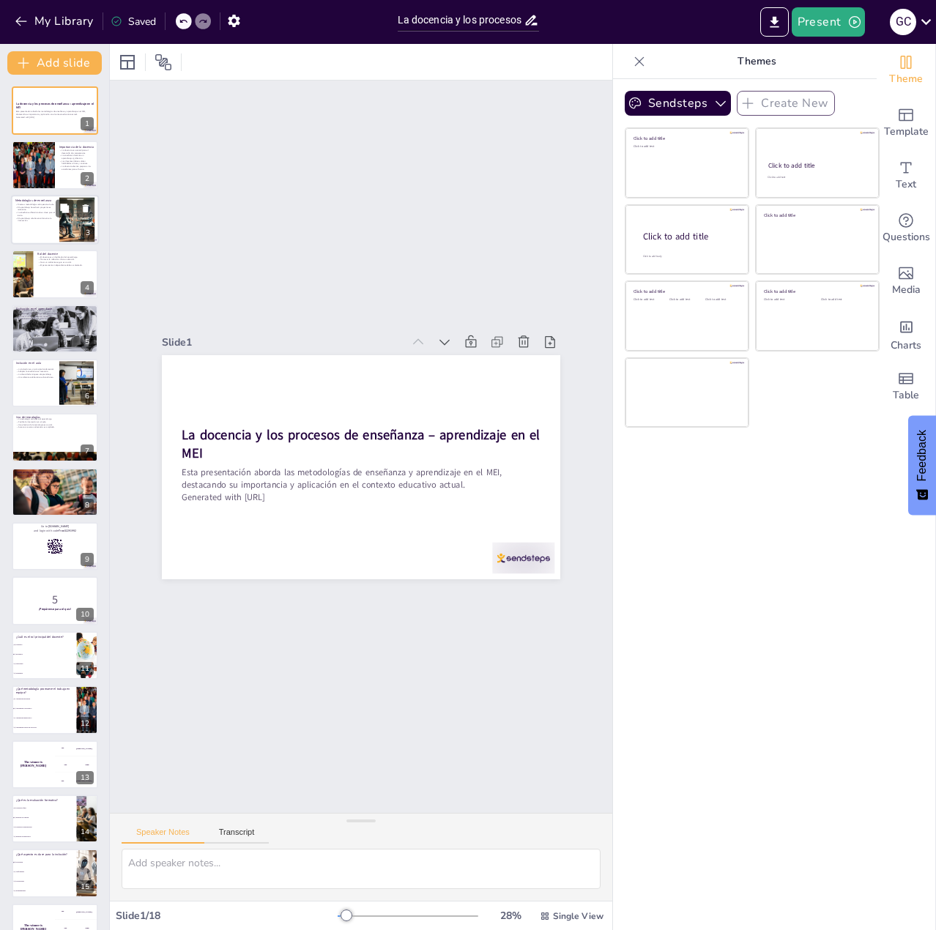
checkbox input "true"
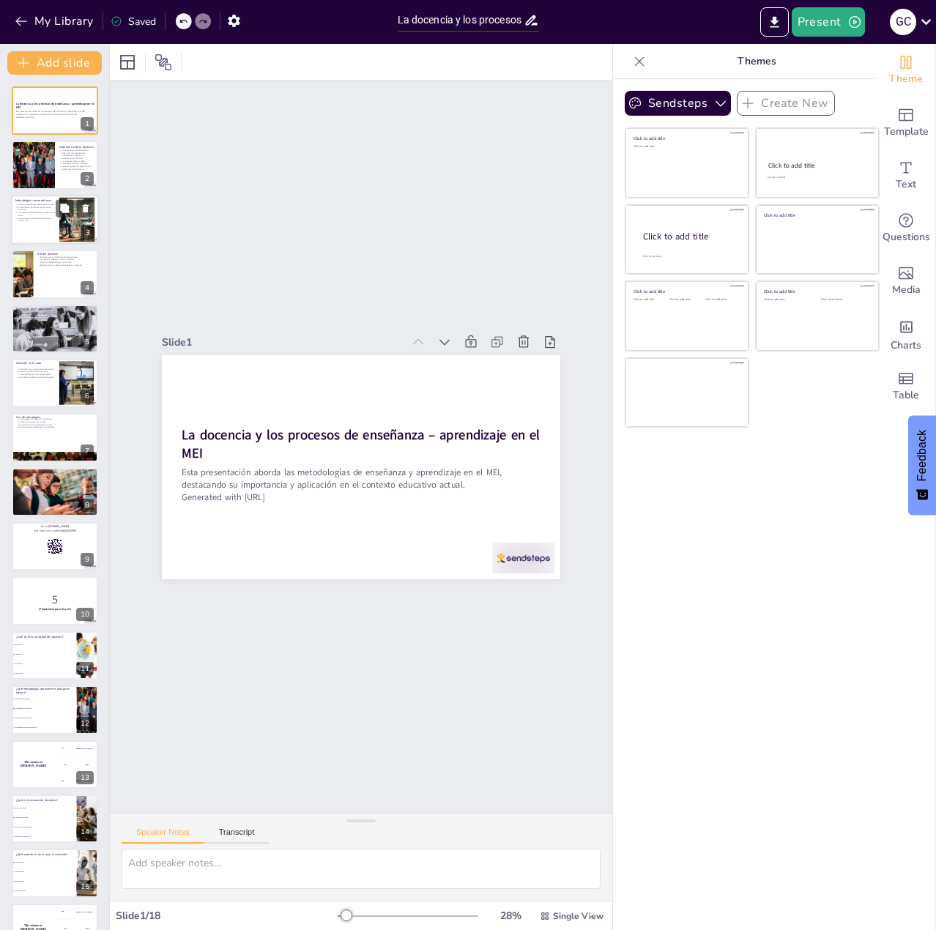
checkbox input "true"
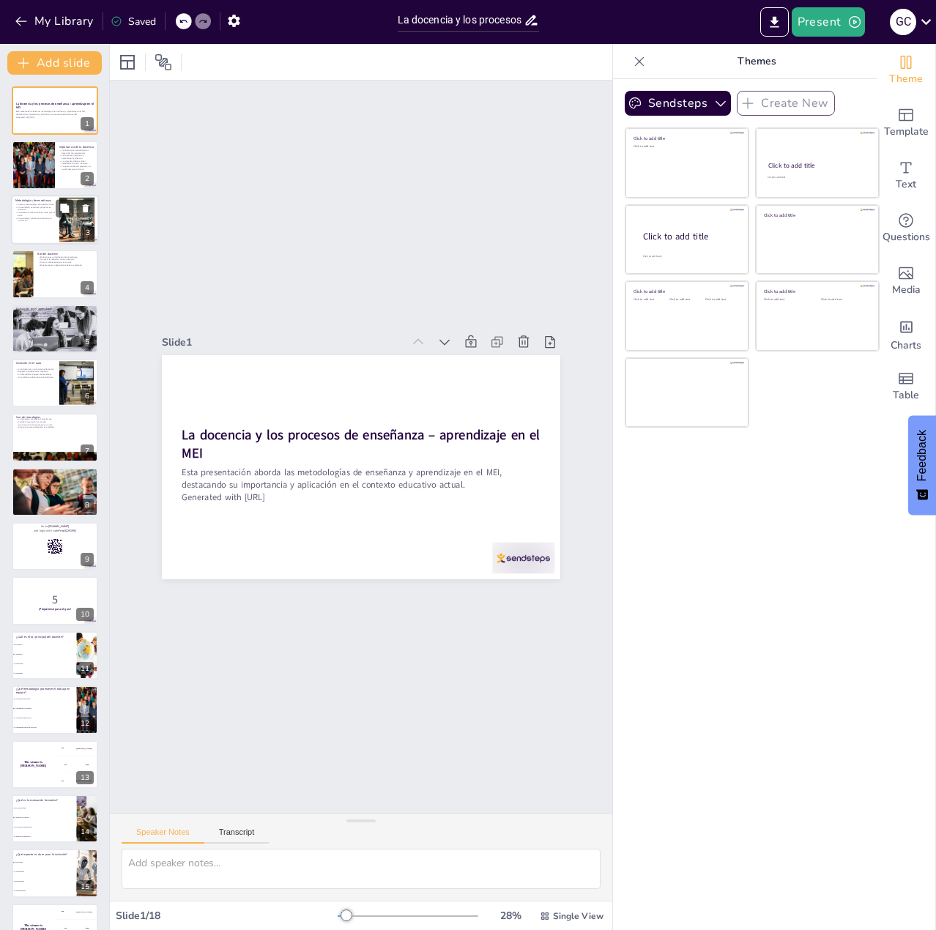
checkbox input "true"
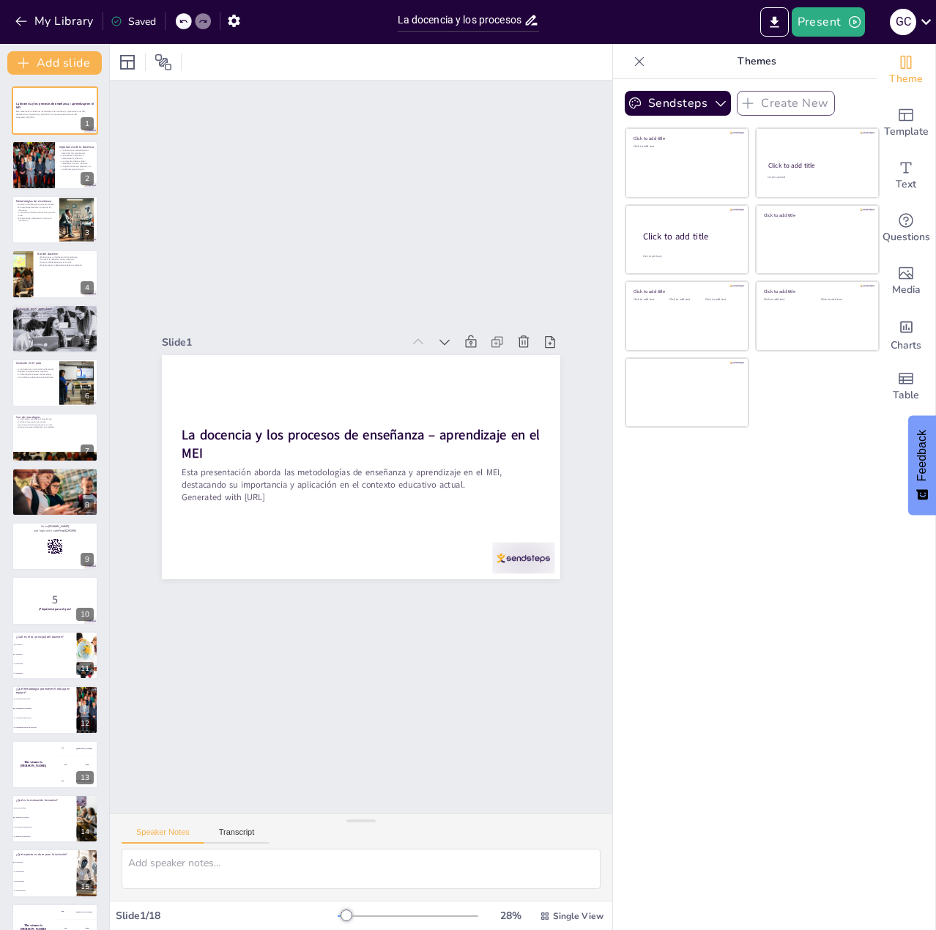
checkbox input "true"
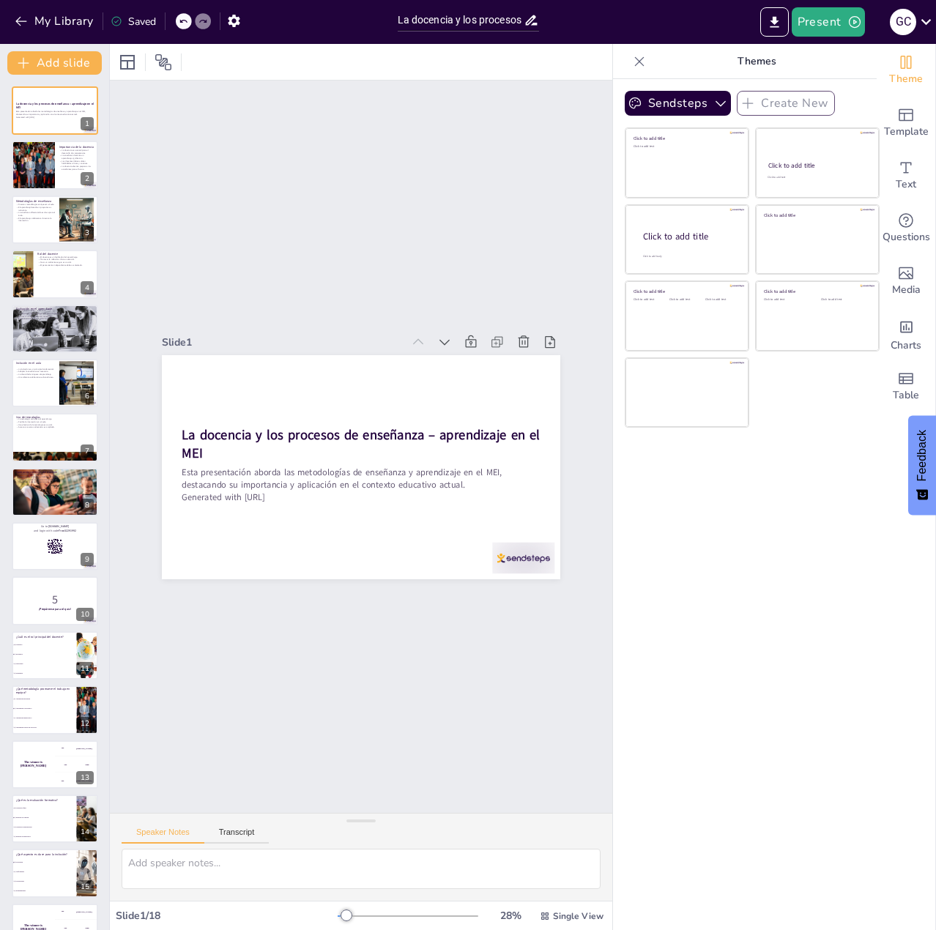
checkbox input "true"
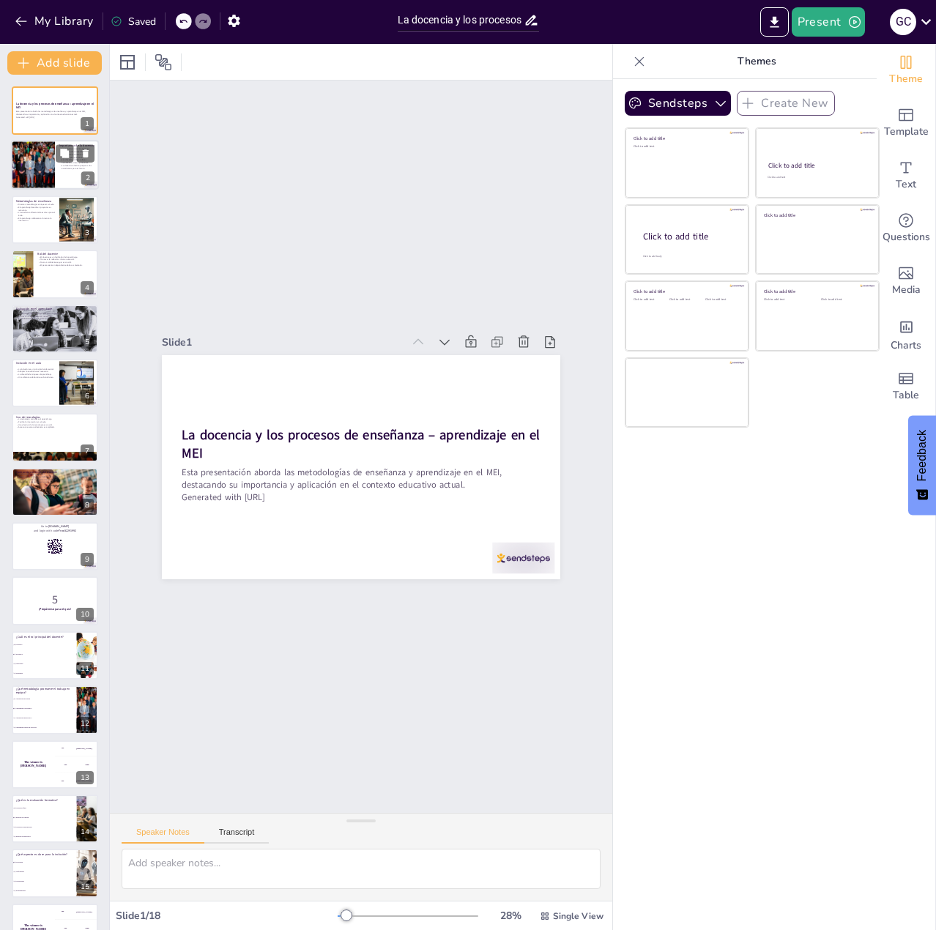
checkbox input "true"
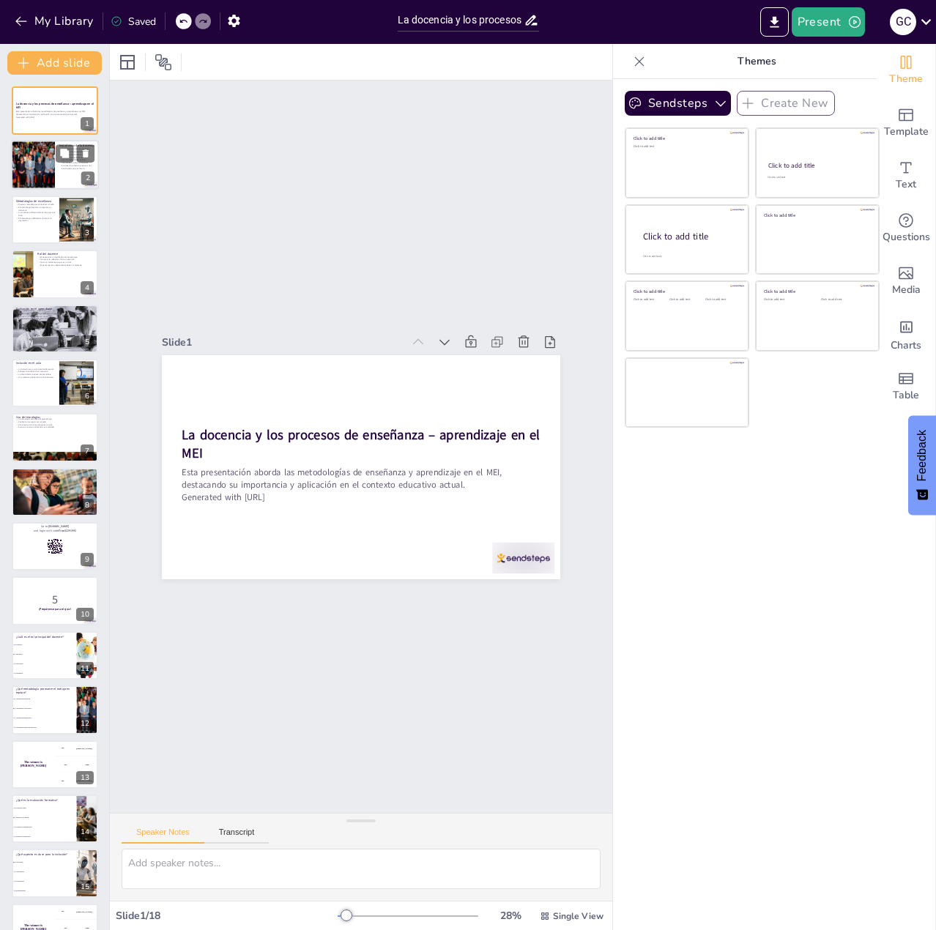
checkbox input "true"
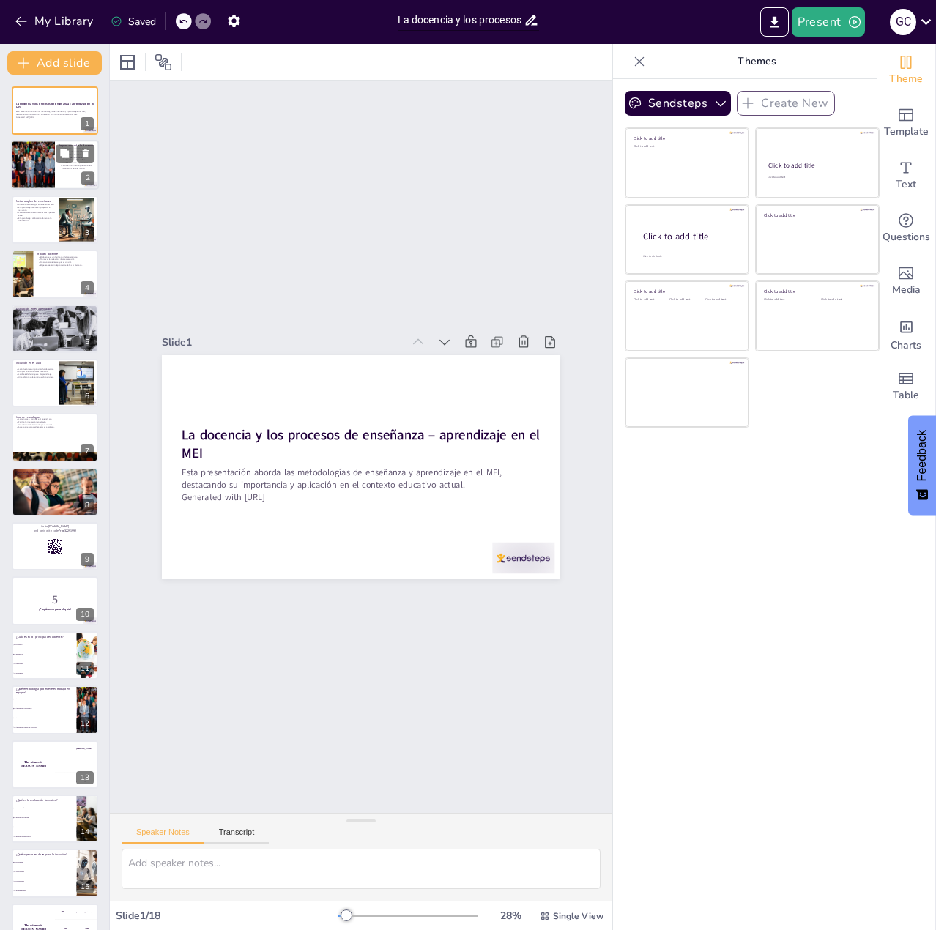
checkbox input "true"
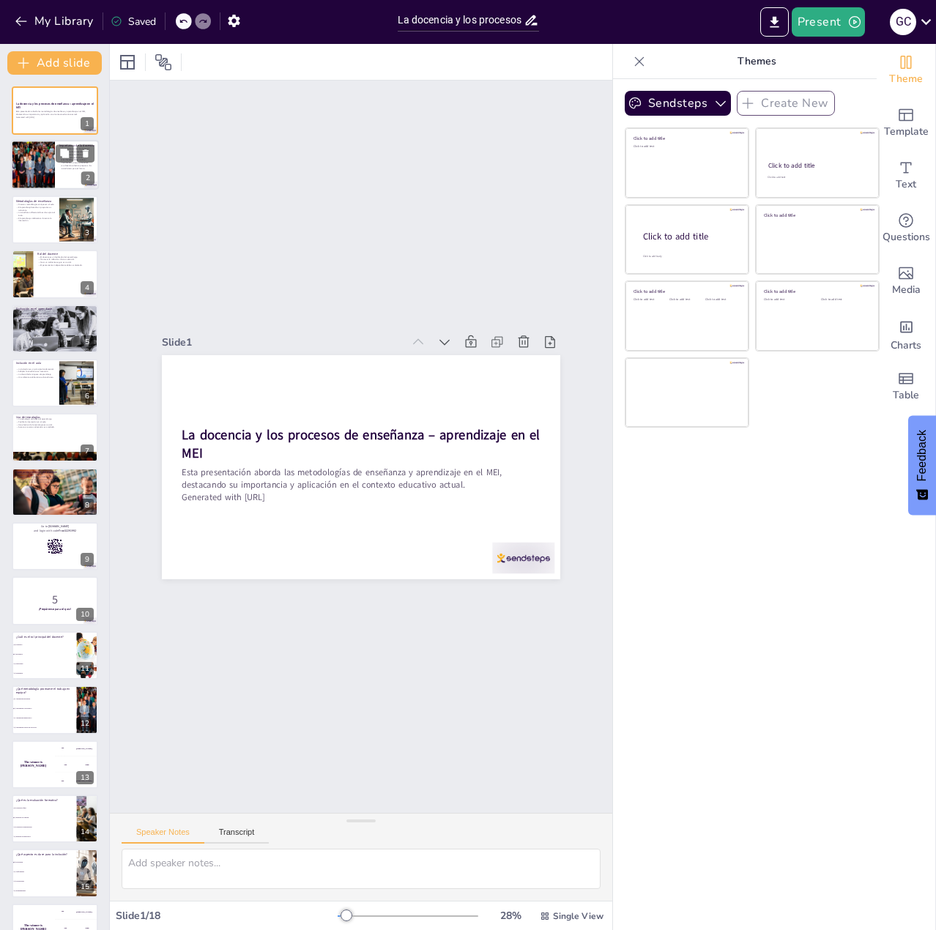
click at [51, 172] on div at bounding box center [33, 166] width 75 height 50
type textarea "La docencia no se limita a impartir conocimientos, sino que busca desarrollar c…"
checkbox input "true"
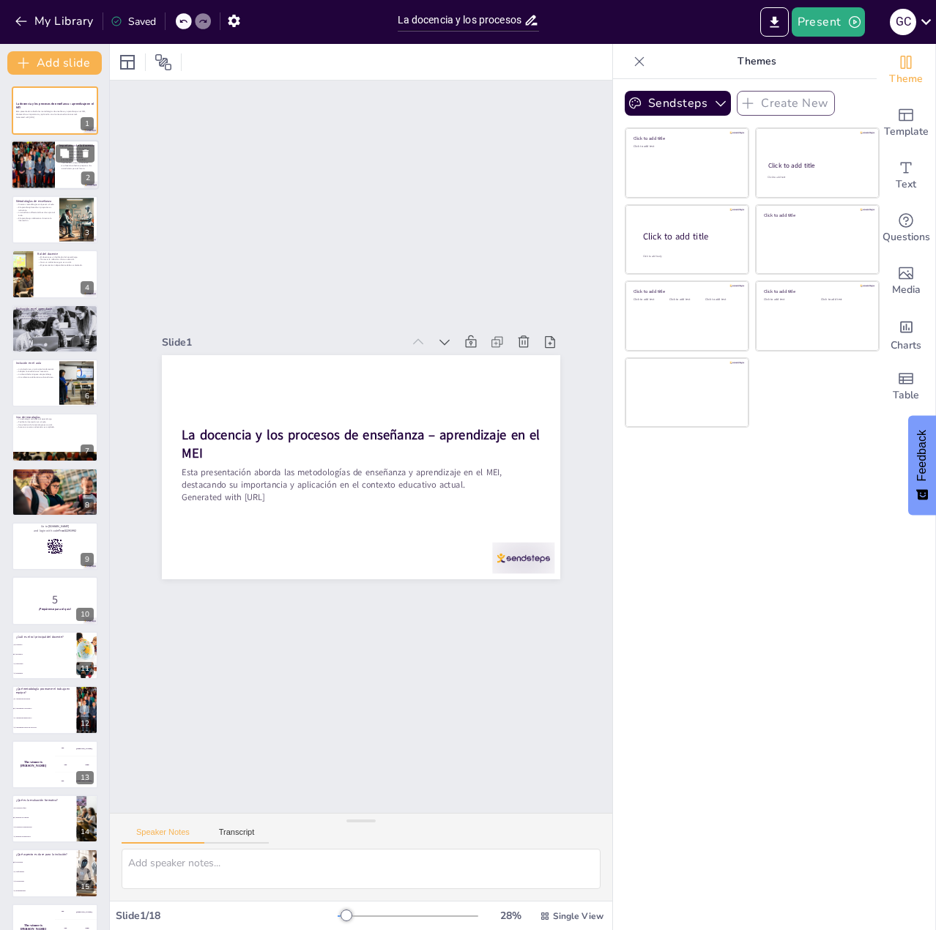
checkbox input "true"
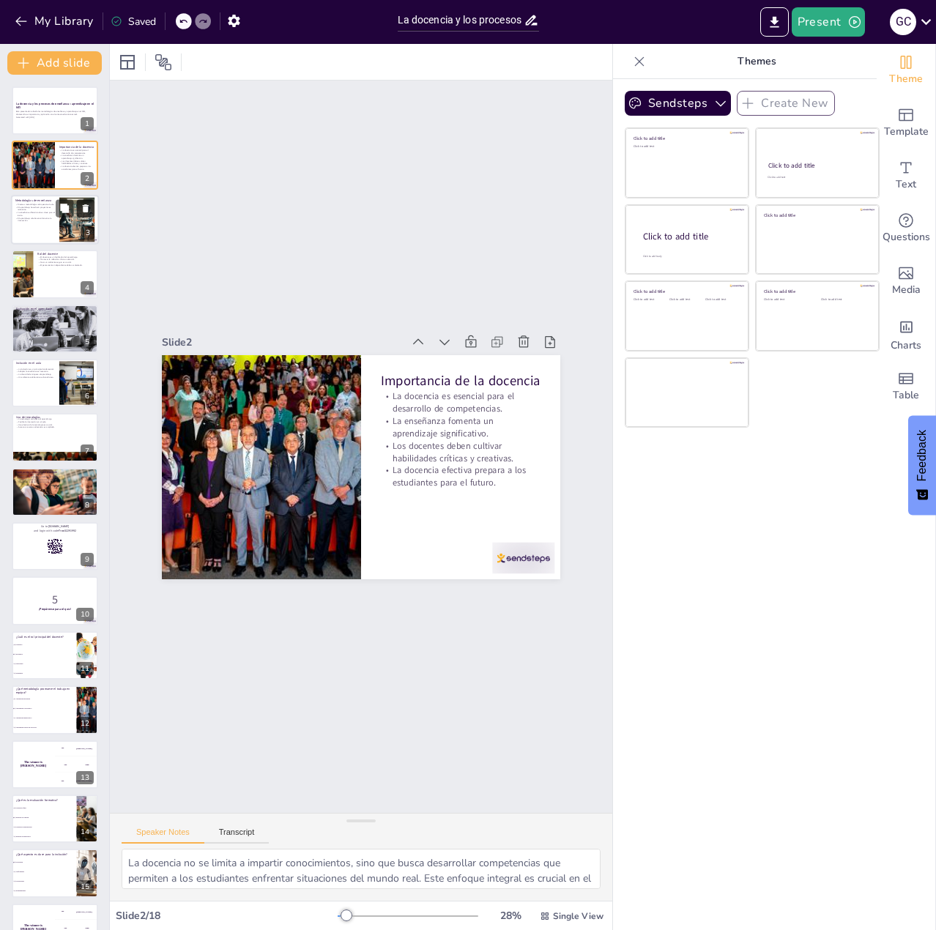
checkbox input "true"
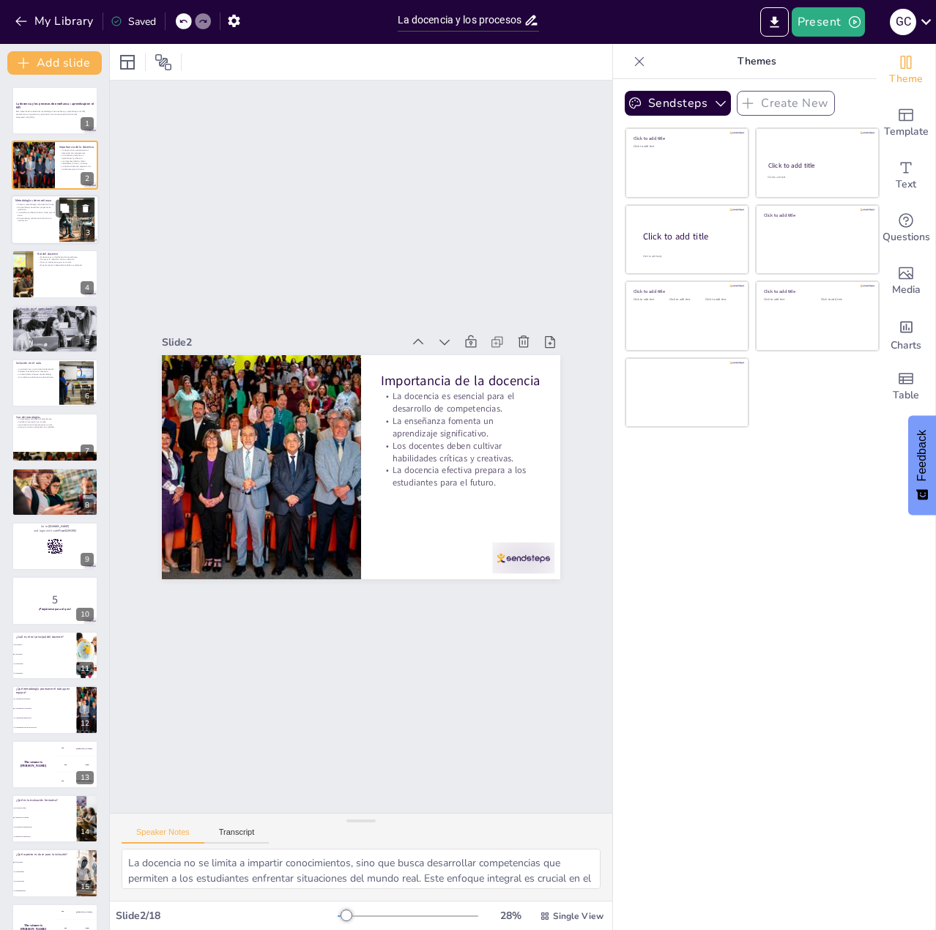
checkbox input "true"
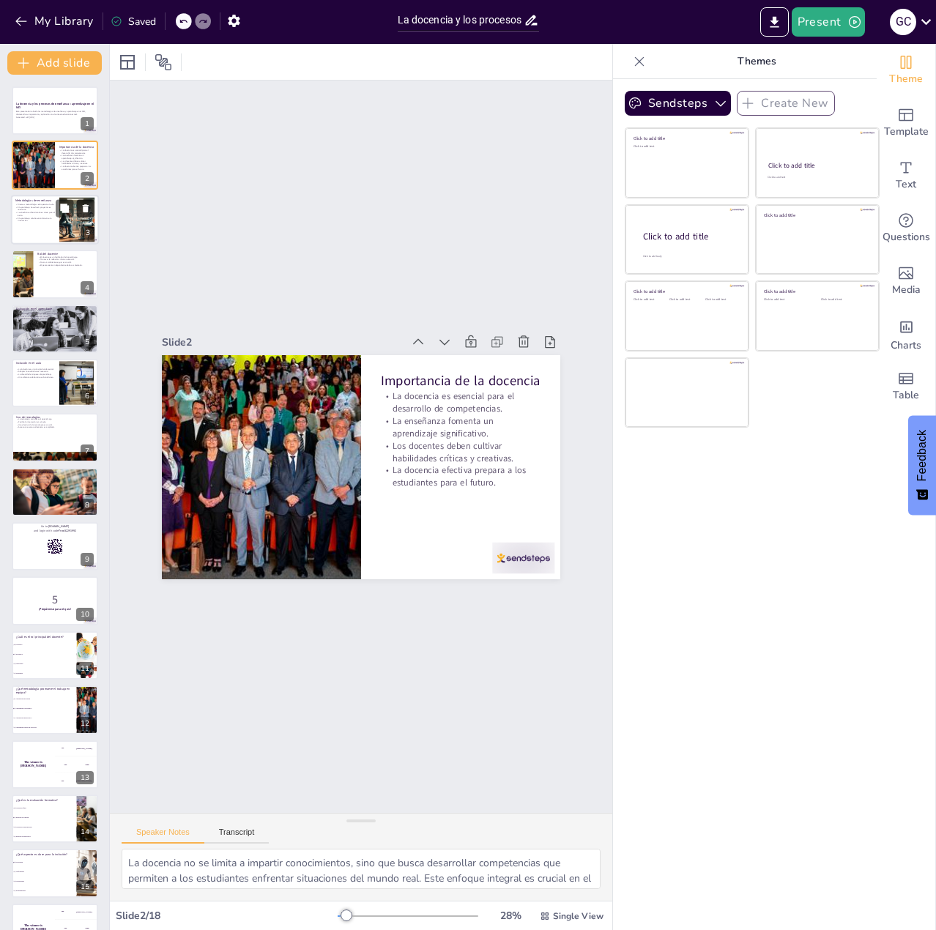
checkbox input "true"
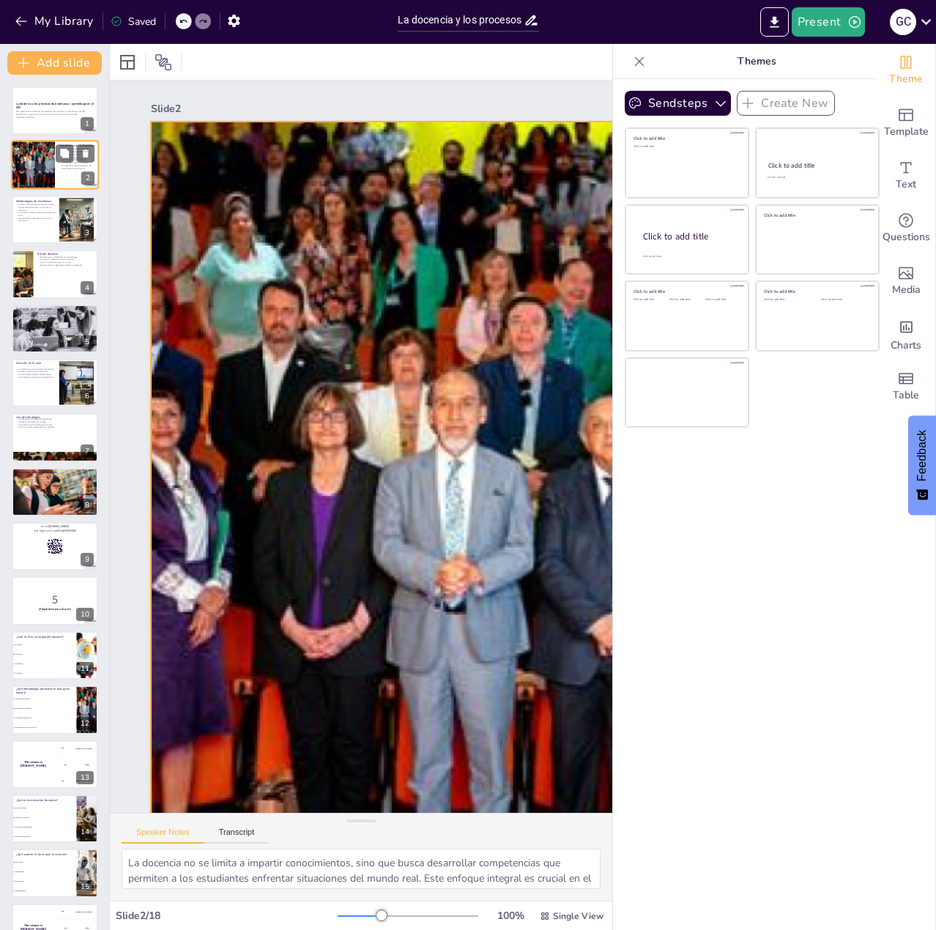
click at [28, 169] on div at bounding box center [33, 166] width 75 height 50
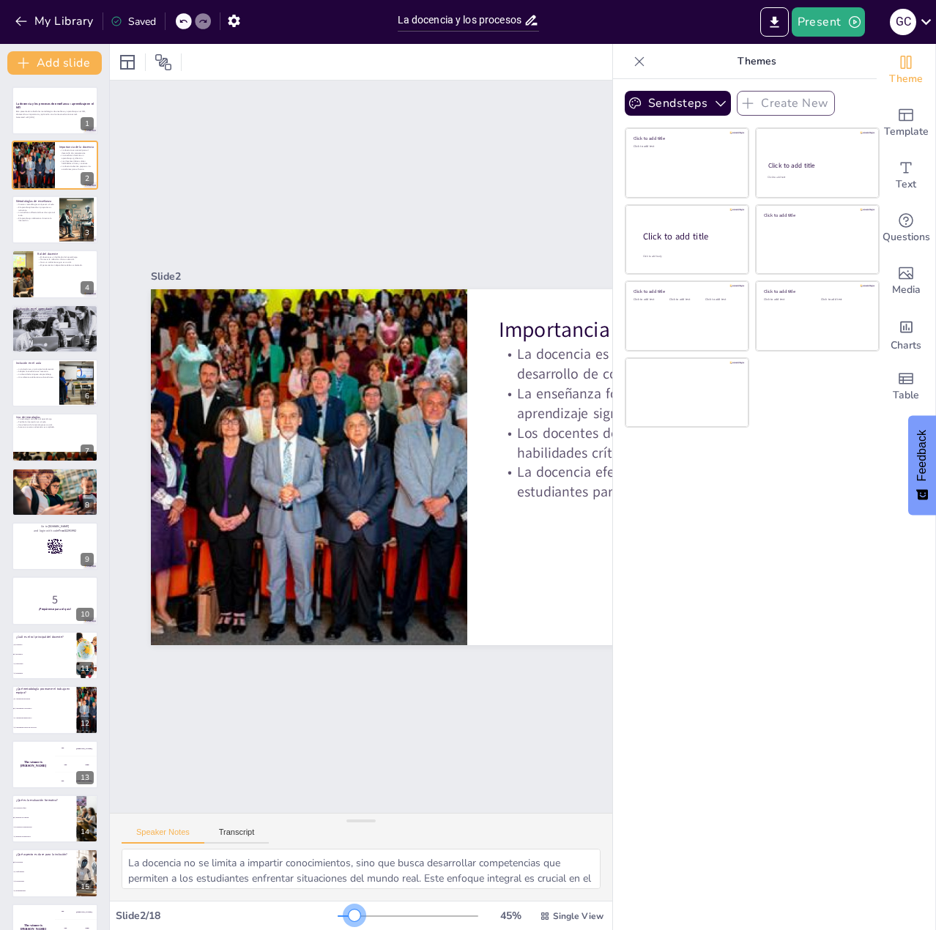
drag, startPoint x: 372, startPoint y: 915, endPoint x: 345, endPoint y: 896, distance: 33.1
click at [345, 896] on div "Slide 1 La docencia y los procesos de enseñanza – aprendizaje en el MEI Esta pr…" at bounding box center [361, 487] width 503 height 886
click at [517, 589] on div at bounding box center [467, 467] width 633 height 356
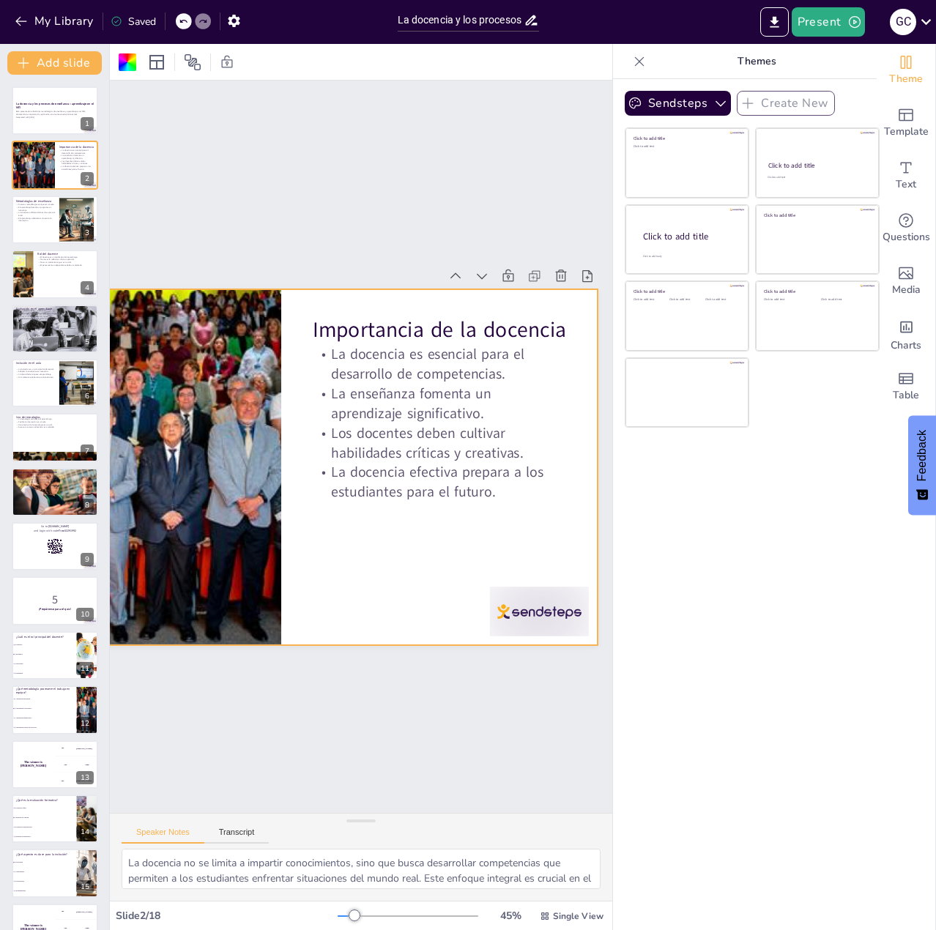
scroll to position [0, 202]
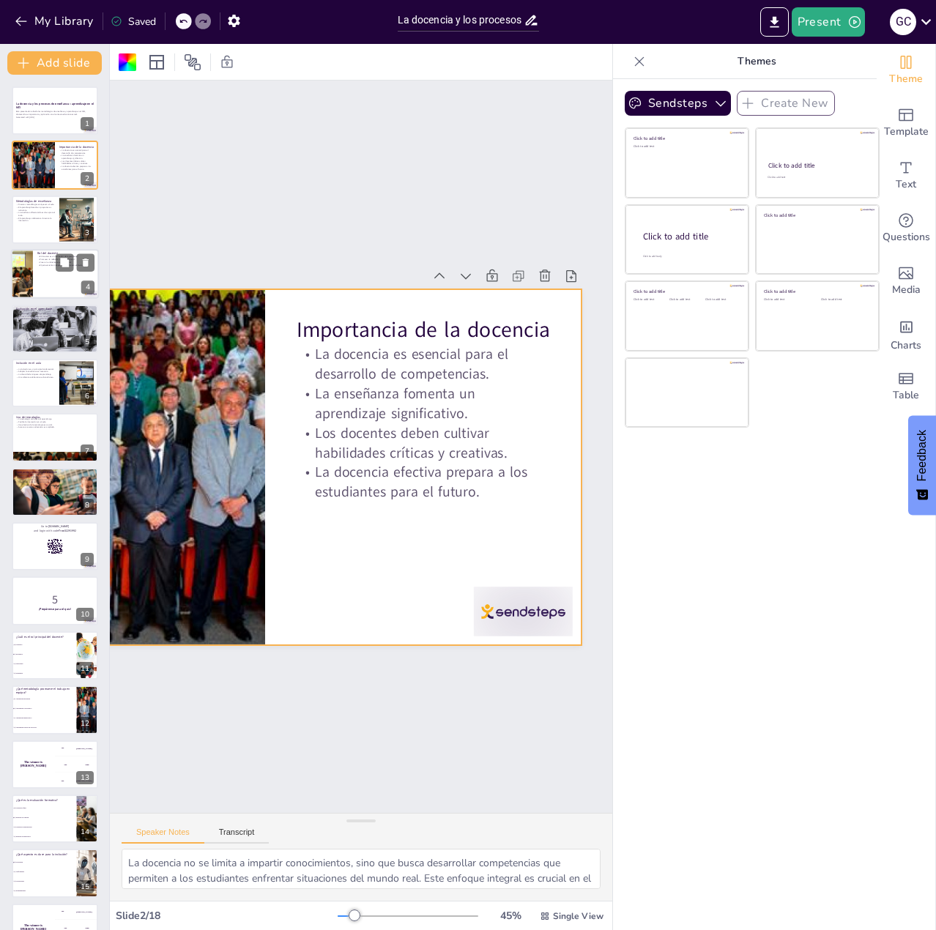
click at [66, 275] on div at bounding box center [55, 274] width 88 height 50
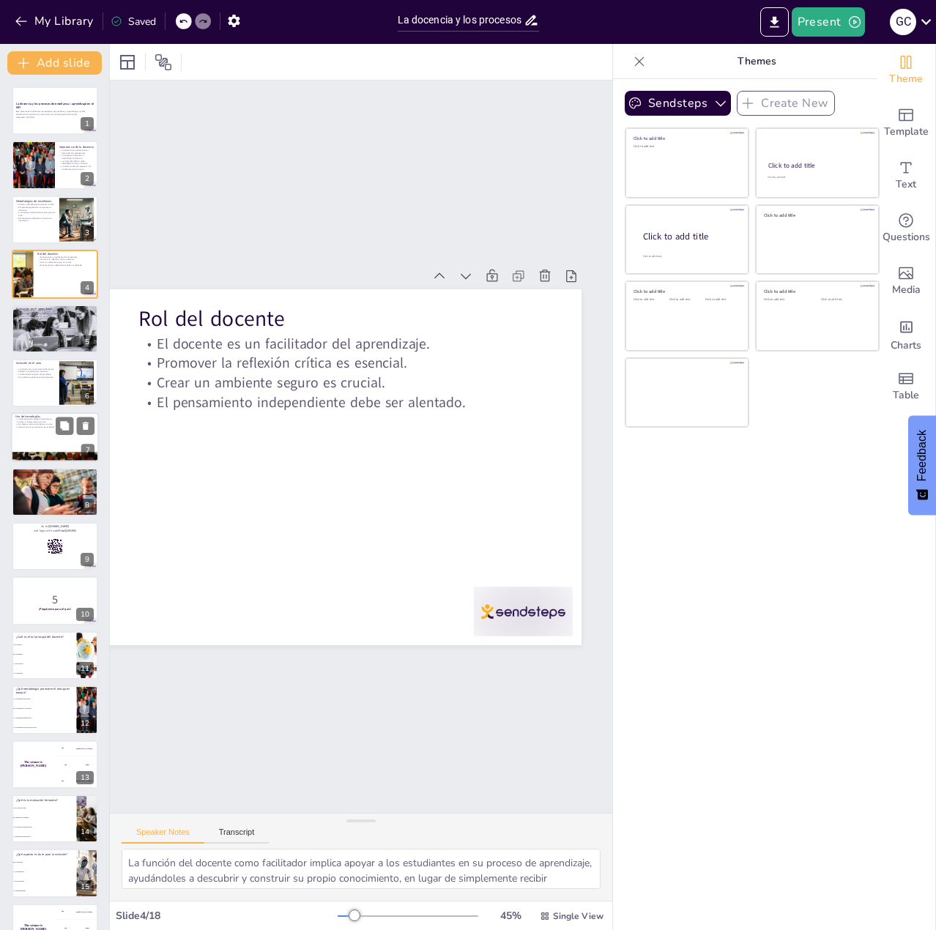
click at [44, 440] on div at bounding box center [55, 438] width 88 height 50
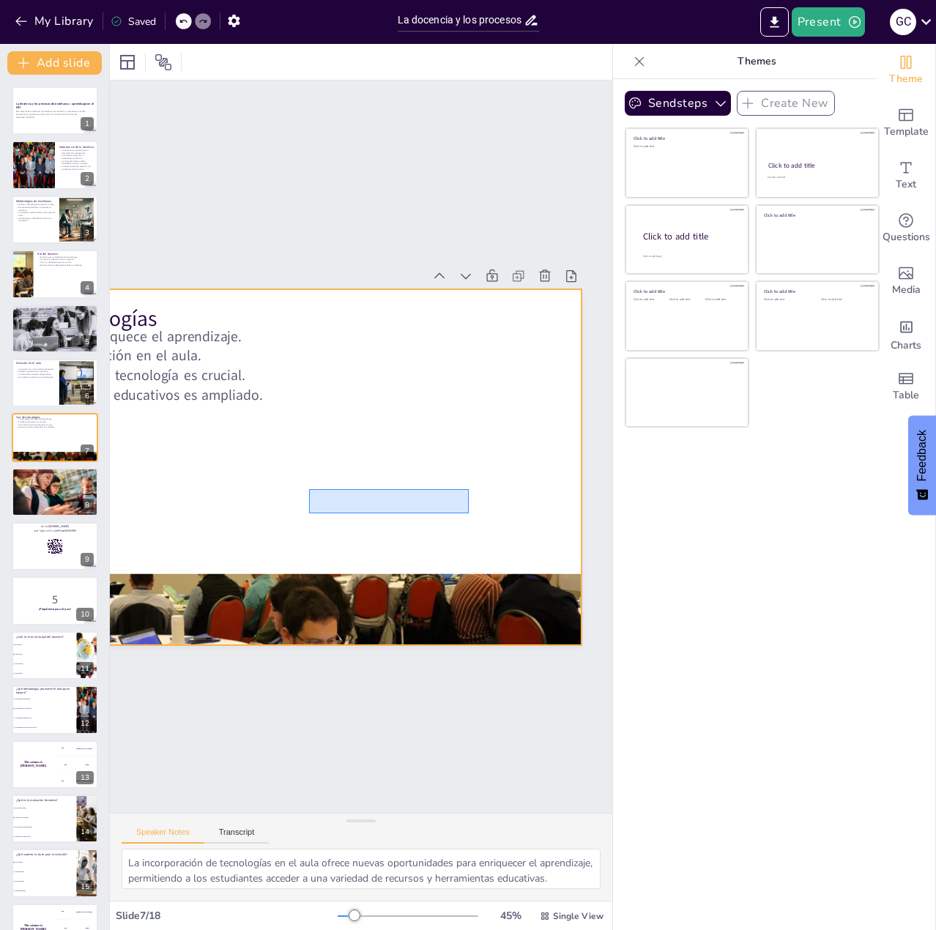
drag, startPoint x: 309, startPoint y: 489, endPoint x: 469, endPoint y: 514, distance: 161.5
click at [469, 514] on div at bounding box center [263, 457] width 667 height 420
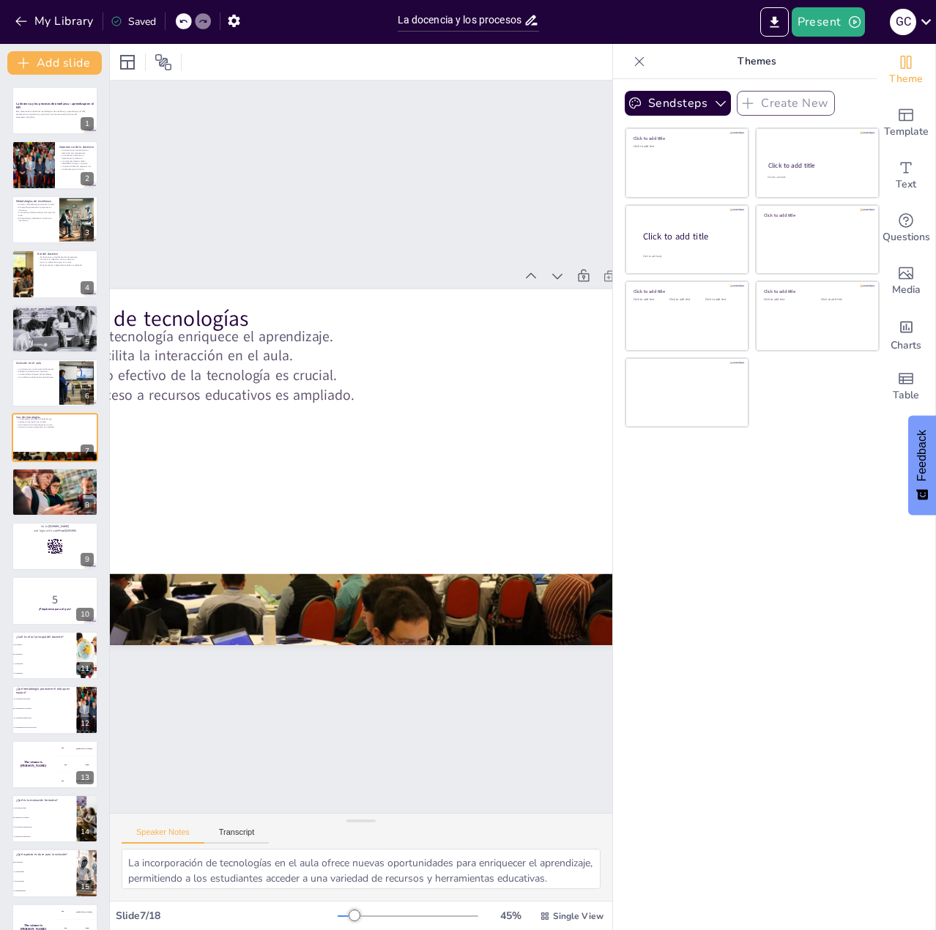
scroll to position [0, 62]
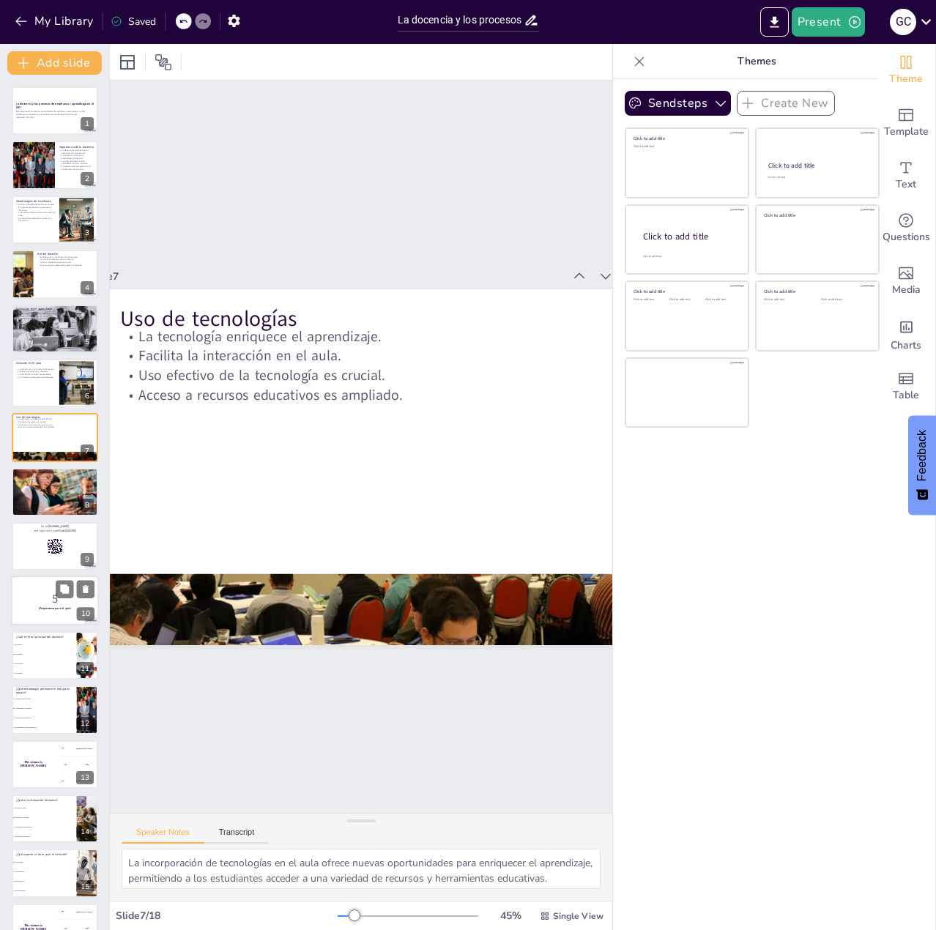
click at [34, 609] on p "¡Prepárense para el quiz!" at bounding box center [54, 609] width 79 height 4
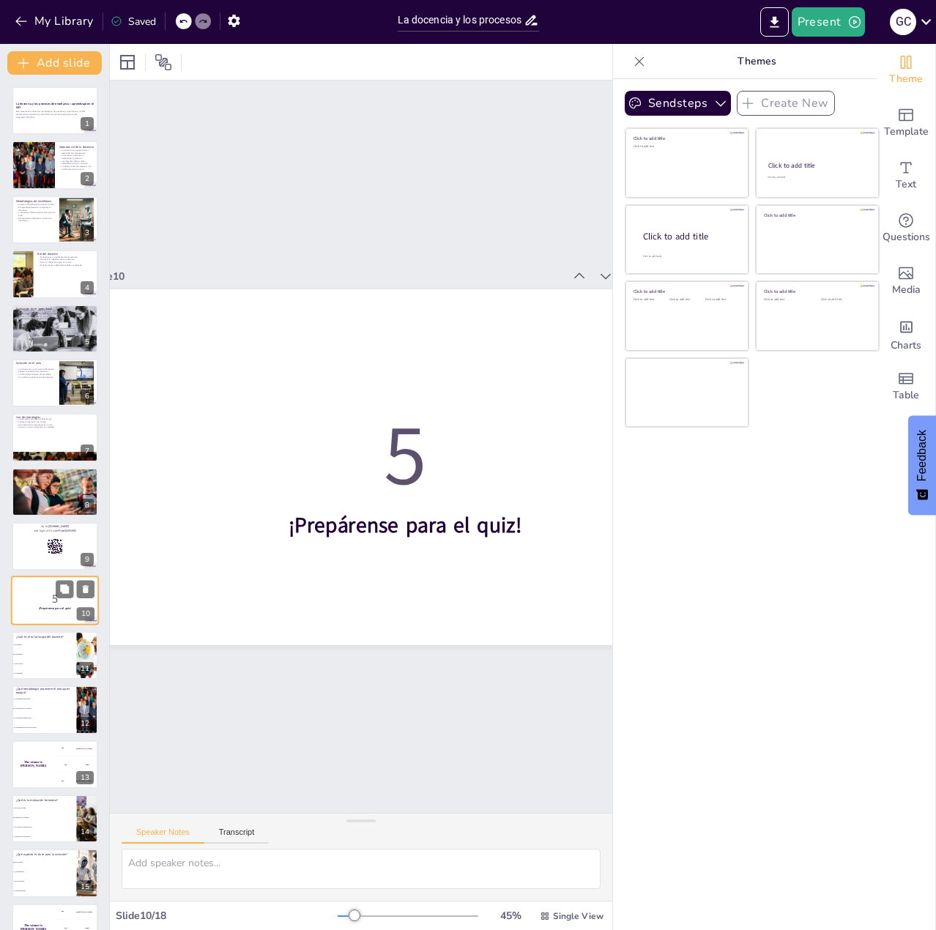
scroll to position [99, 0]
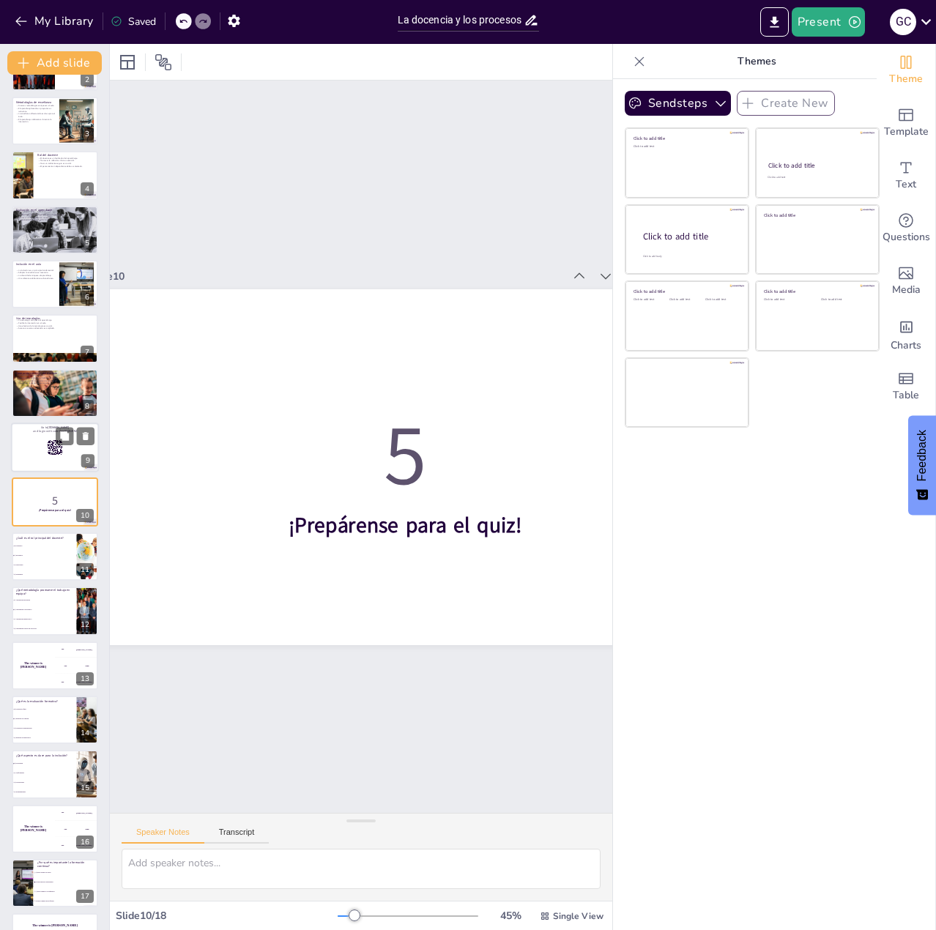
click at [47, 459] on div at bounding box center [55, 448] width 88 height 50
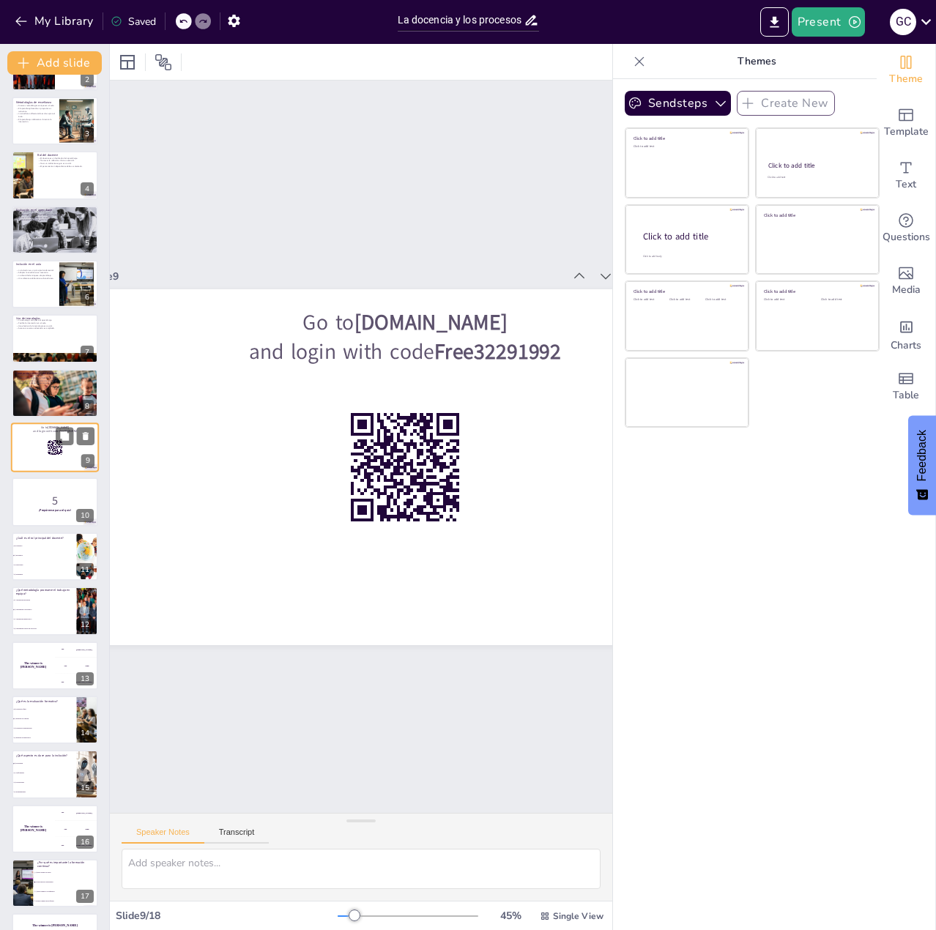
scroll to position [44, 0]
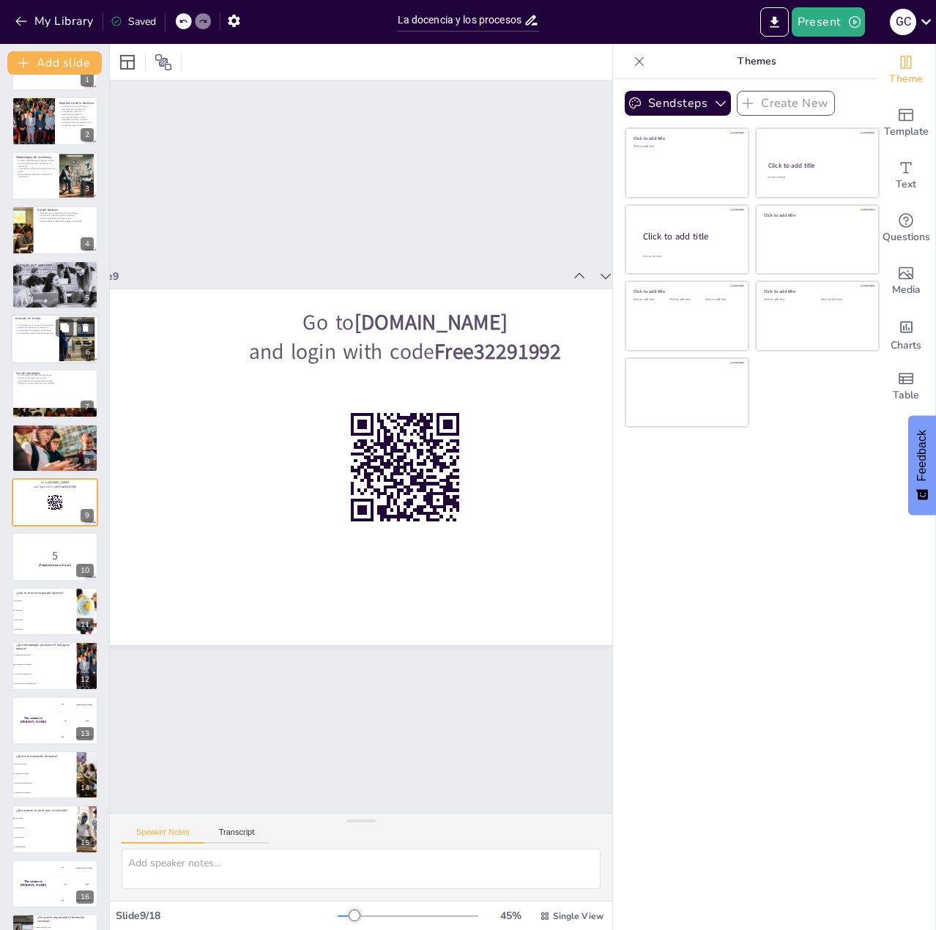
click at [36, 327] on p "Adaptar la enseñanza es necesario." at bounding box center [35, 328] width 40 height 3
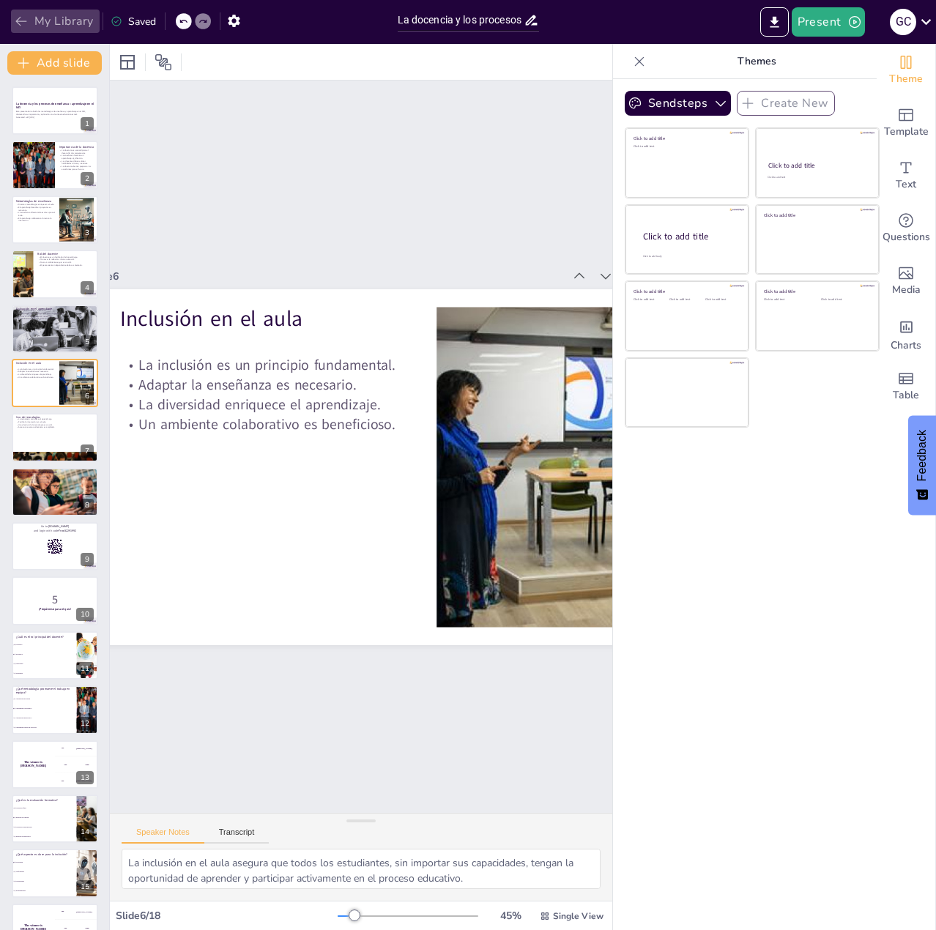
click at [21, 21] on icon "button" at bounding box center [20, 22] width 11 height 10
